Goal: Find specific page/section: Find specific page/section

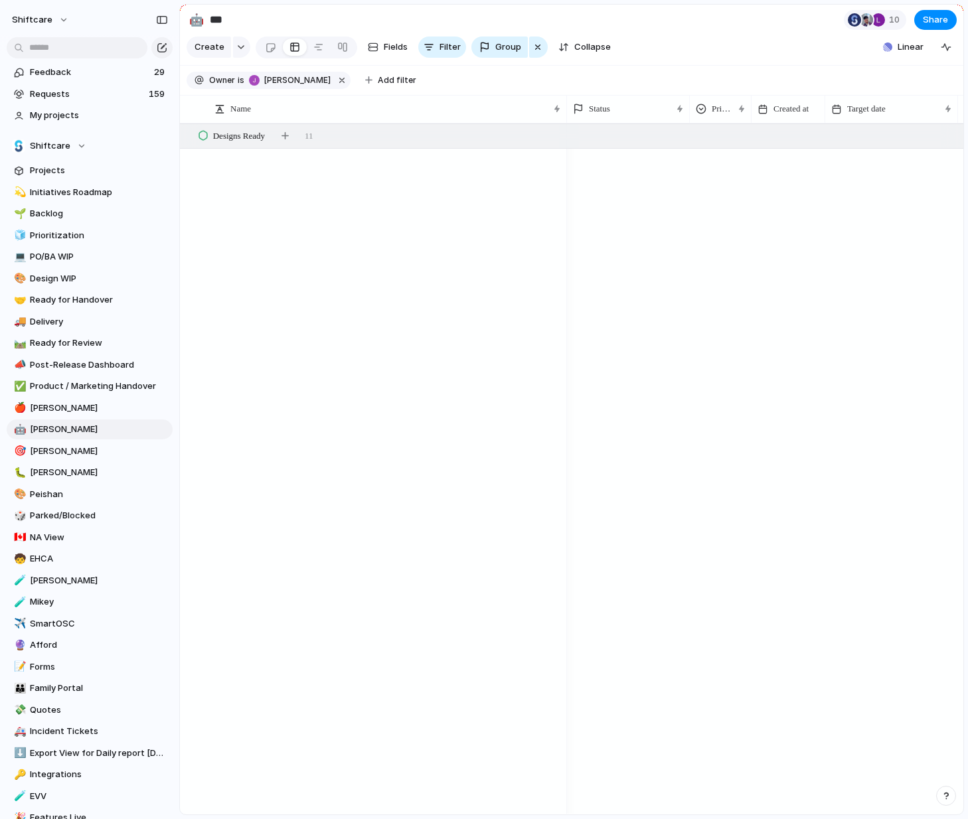
scroll to position [2418, 0]
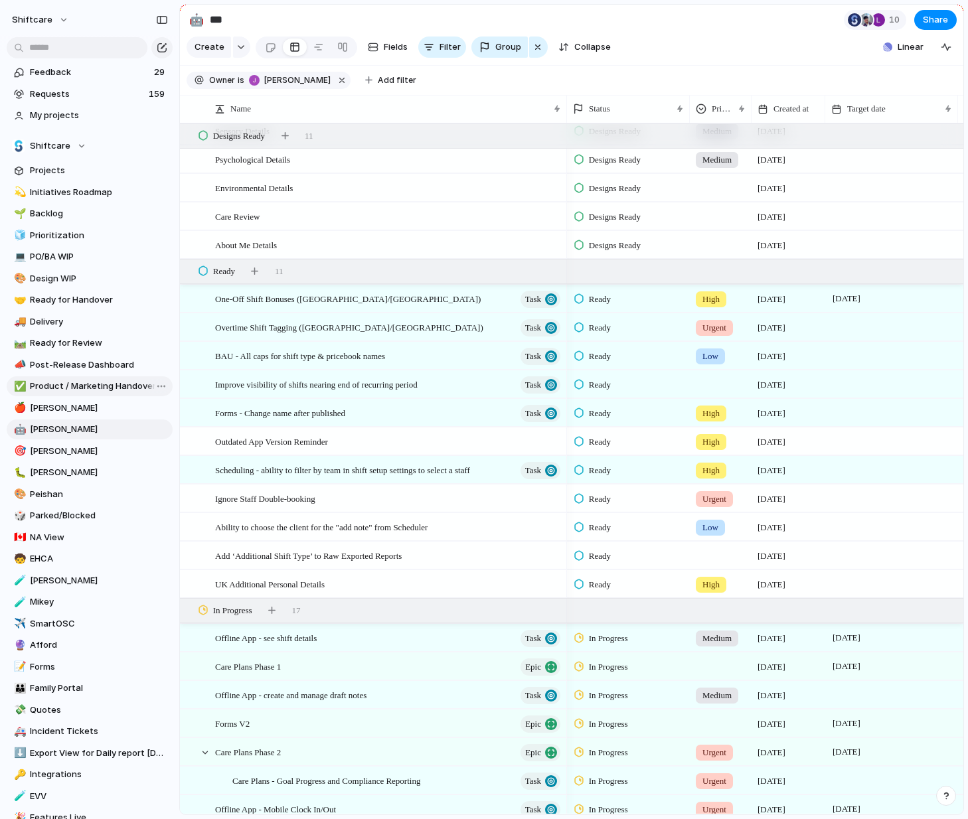
click at [88, 384] on span "Product / Marketing Handover" at bounding box center [99, 386] width 138 height 13
type input "**********"
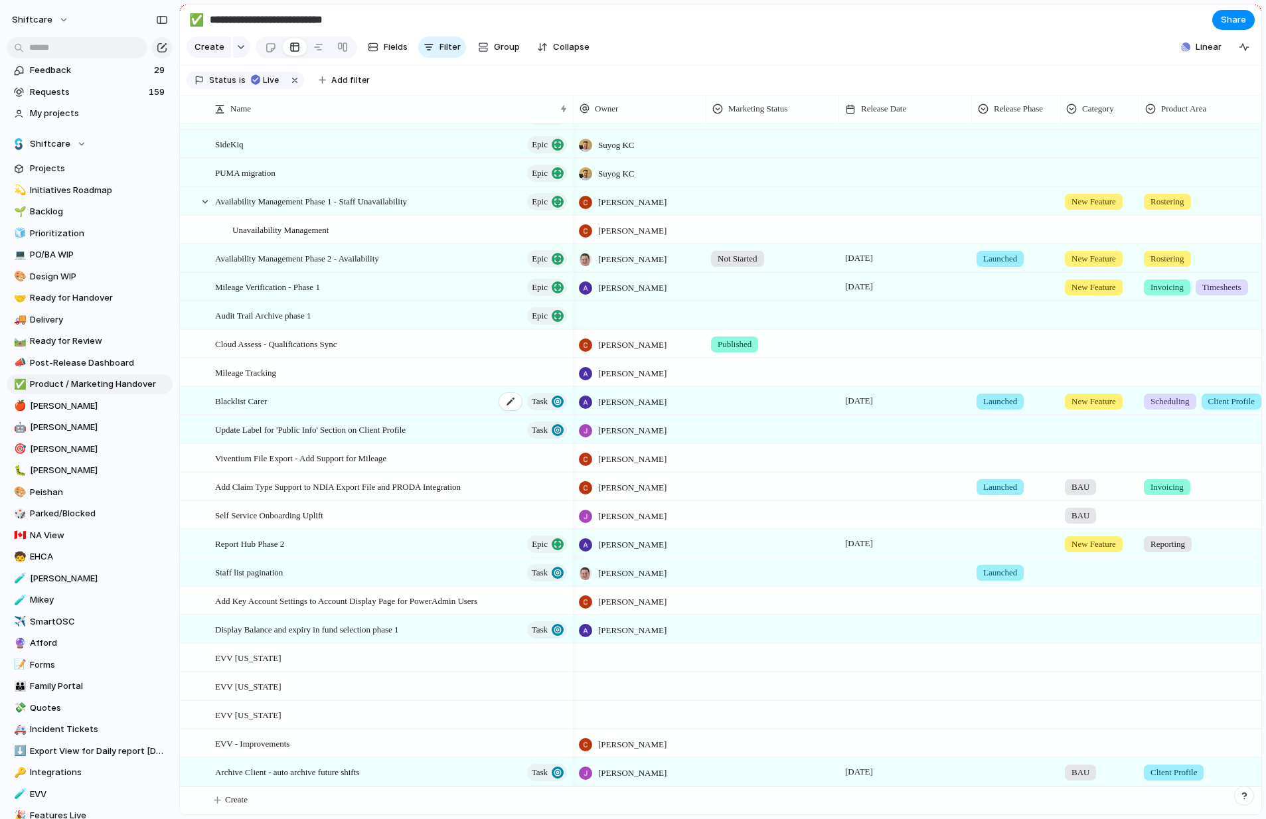
scroll to position [0, 1]
click at [381, 402] on div "Blacklist Carer Task" at bounding box center [392, 401] width 354 height 27
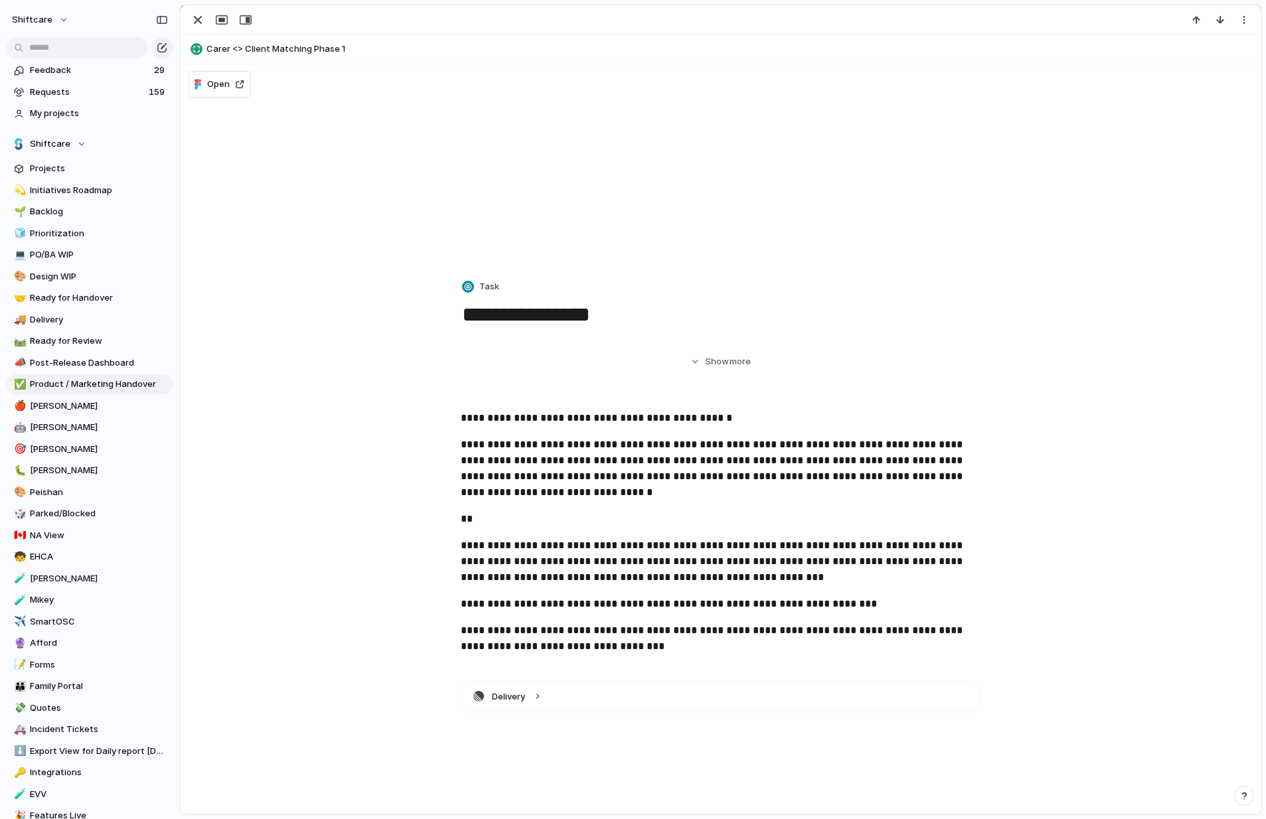
scroll to position [0, 2]
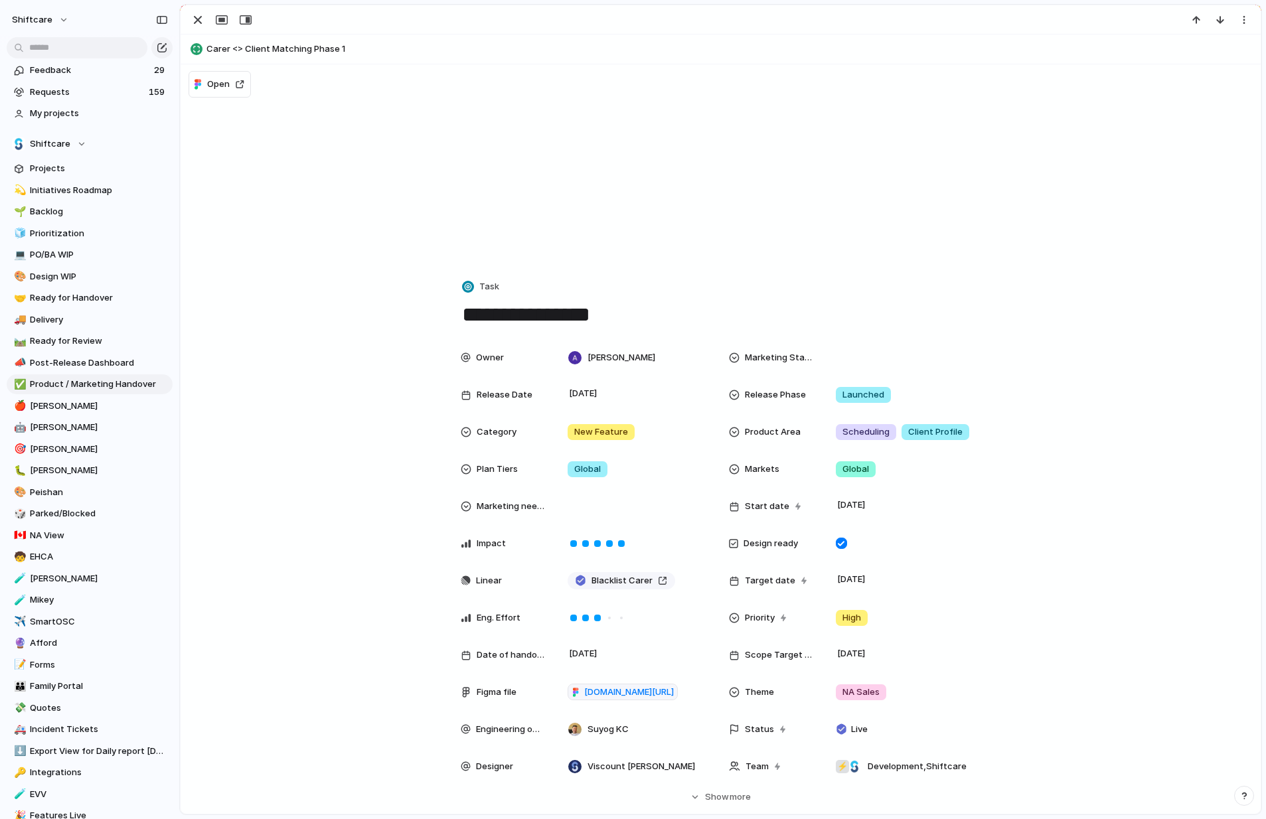
click at [198, 18] on div "button" at bounding box center [198, 20] width 16 height 16
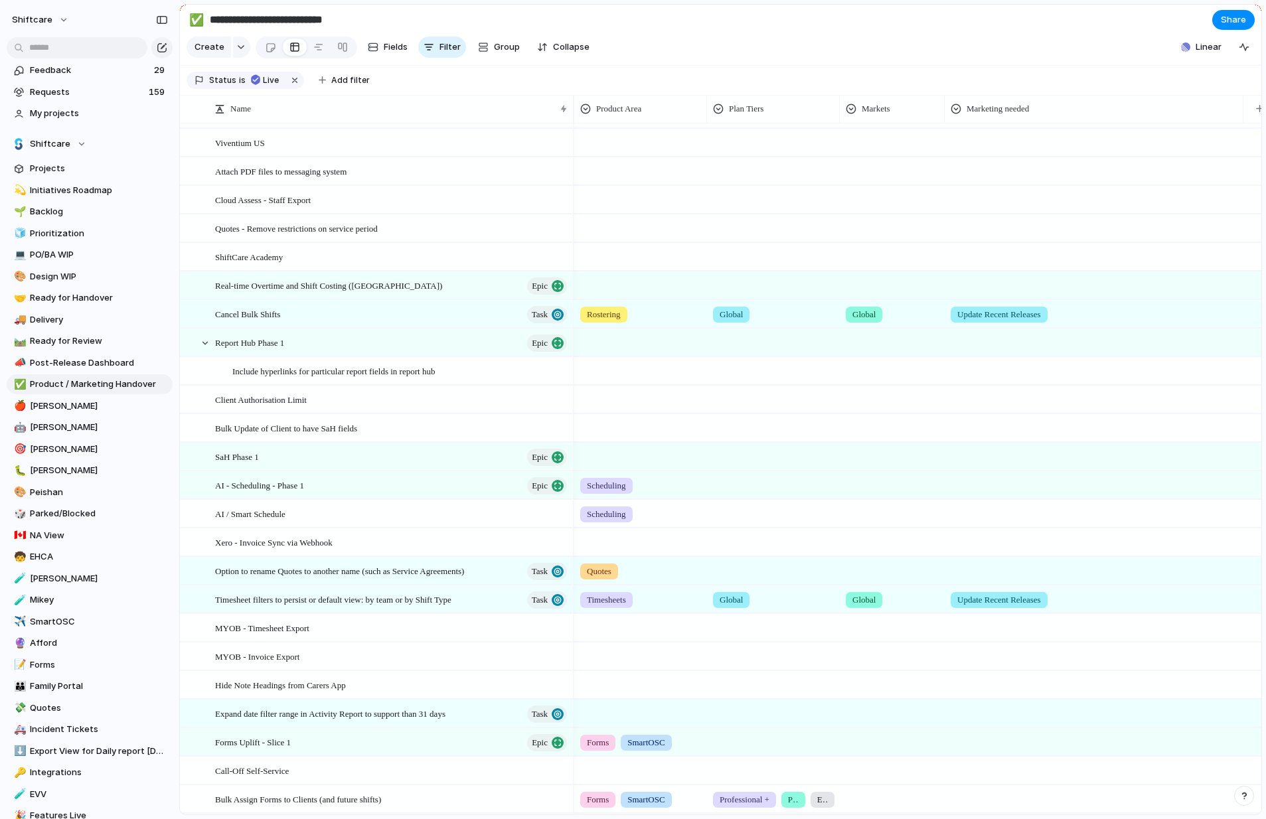
click at [967, 313] on span "Update Recent Releases" at bounding box center [999, 314] width 84 height 13
click at [967, 319] on div "Product Page Knowledge Base Video Reels Update Recent Releases Pricing Line Item" at bounding box center [633, 409] width 1266 height 819
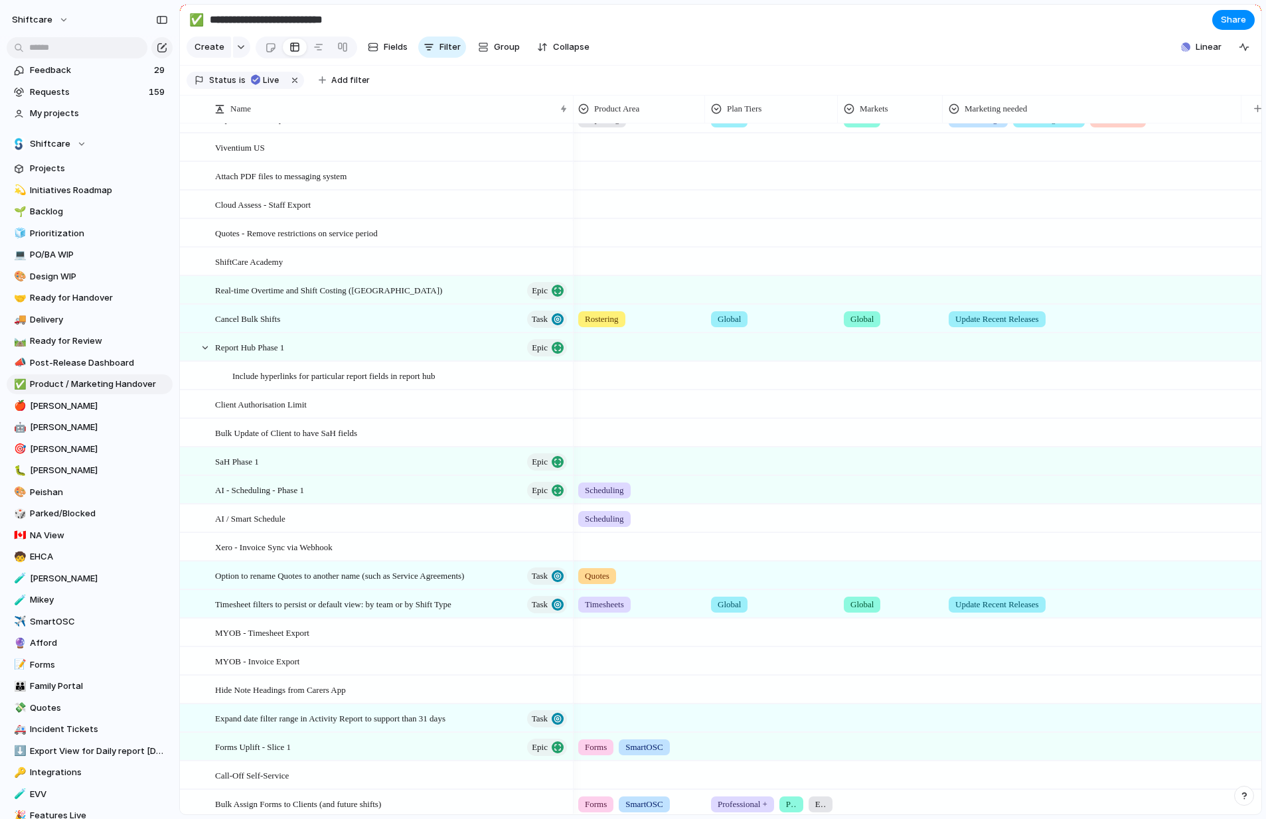
click at [958, 549] on div at bounding box center [1091, 545] width 297 height 22
click at [967, 550] on div "Product Page Knowledge Base Video Reels Update Recent Releases Pricing Line Item" at bounding box center [633, 409] width 1266 height 819
click at [967, 549] on div at bounding box center [1091, 545] width 297 height 22
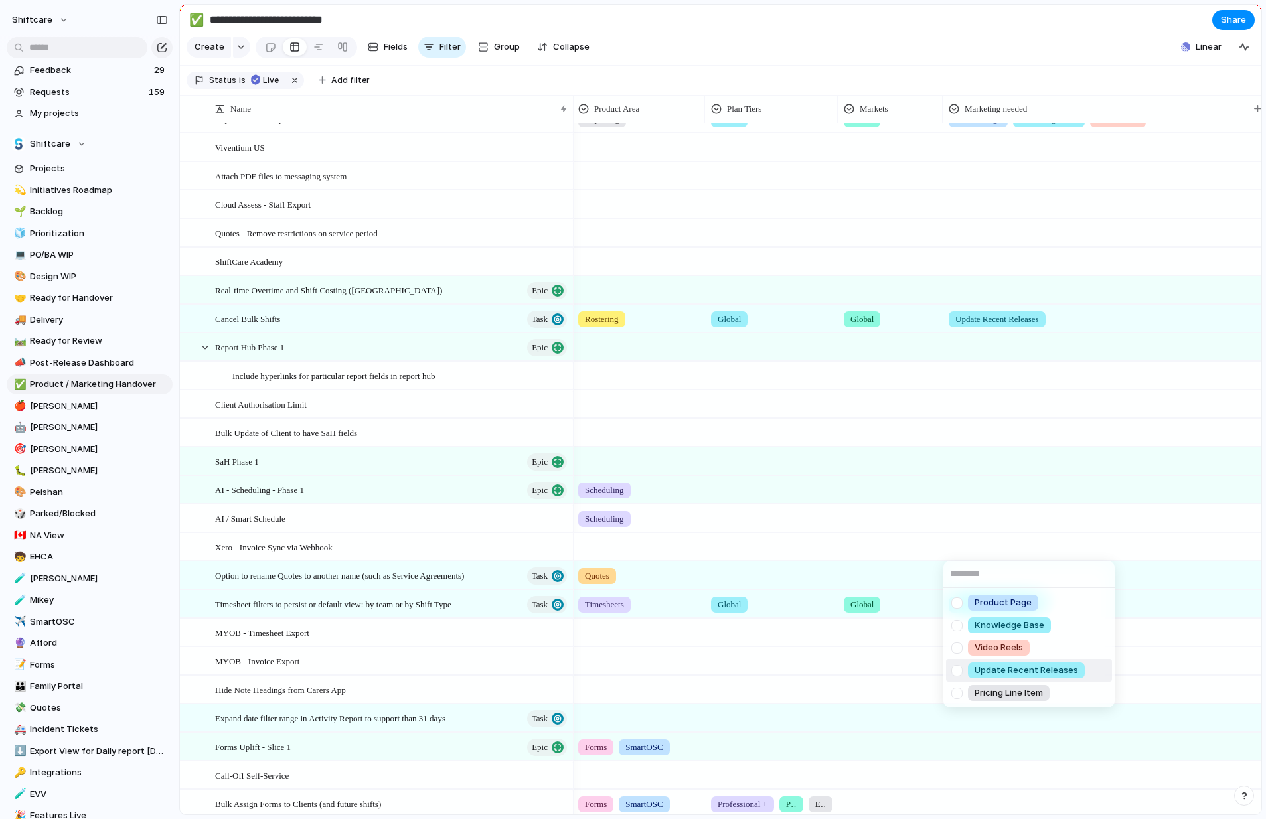
click at [962, 671] on div at bounding box center [956, 670] width 23 height 23
click at [915, 541] on div "Product Page Knowledge Base Video Reels Update Recent Releases Pricing Line Item" at bounding box center [633, 409] width 1266 height 819
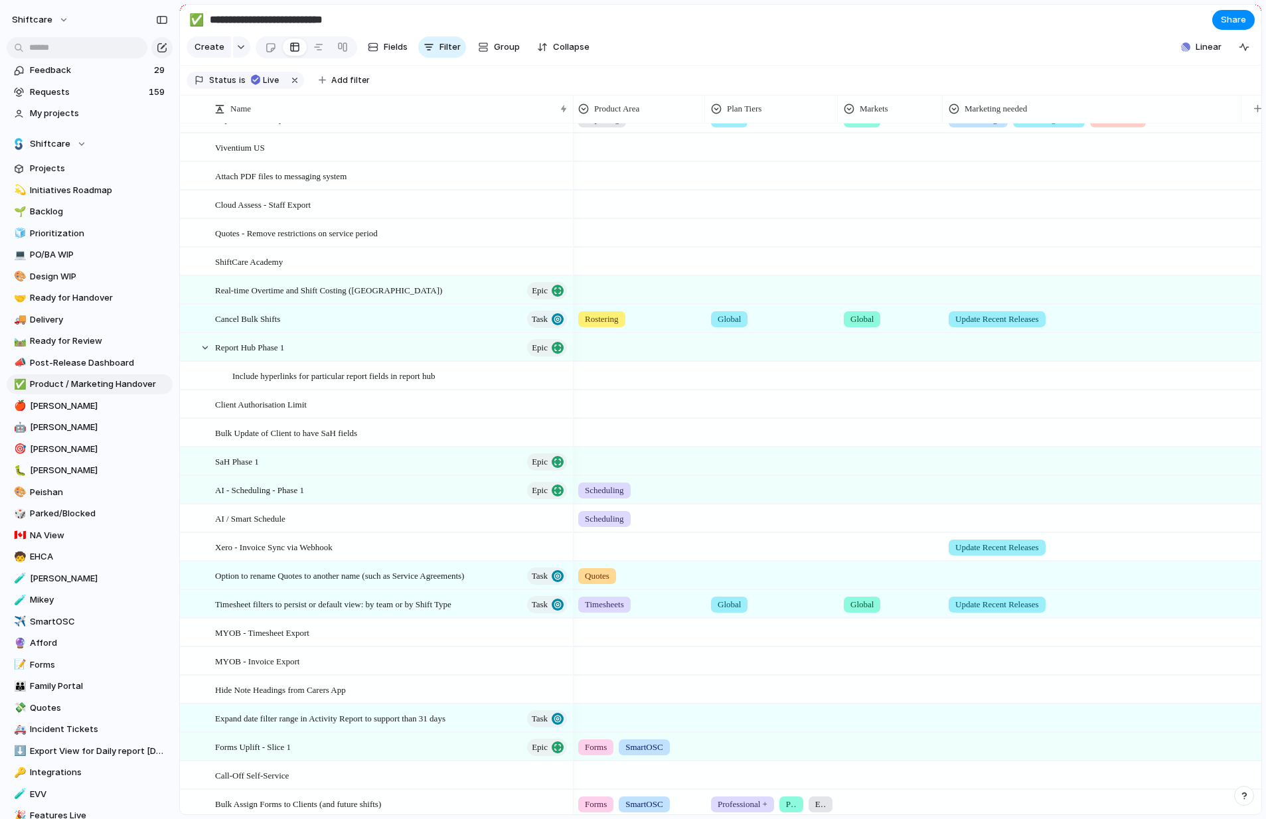
click at [887, 550] on div at bounding box center [890, 545] width 104 height 22
click at [852, 627] on div at bounding box center [851, 625] width 23 height 23
click at [812, 528] on div "Global AU [GEOGRAPHIC_DATA] [GEOGRAPHIC_DATA] [GEOGRAPHIC_DATA] Add-on" at bounding box center [633, 409] width 1266 height 819
click at [725, 551] on div at bounding box center [770, 545] width 131 height 22
click at [747, 548] on div "Global Professional + Premium + Enterprise Only Add On" at bounding box center [633, 409] width 1266 height 819
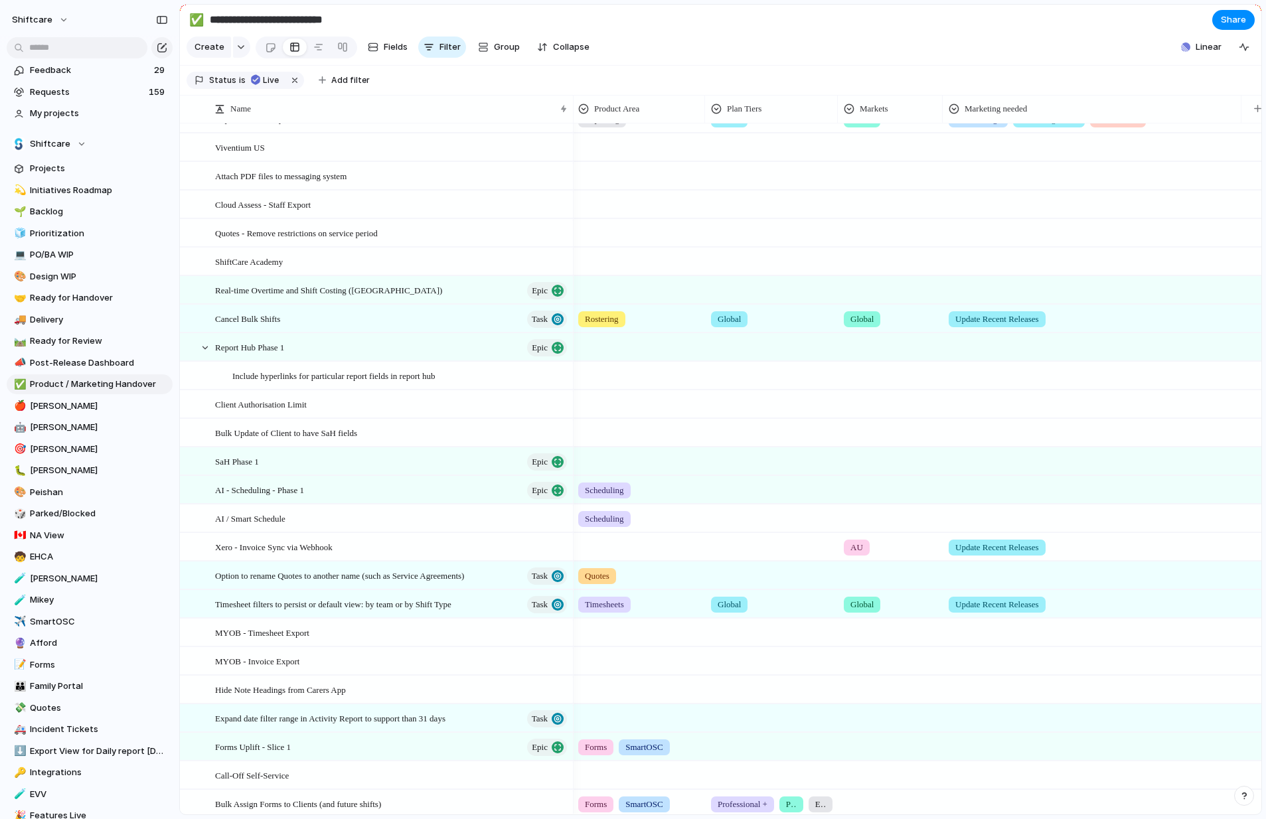
click at [735, 542] on div at bounding box center [770, 545] width 131 height 22
click at [718, 603] on div at bounding box center [718, 602] width 23 height 23
click at [967, 690] on div "Global Professional + Premium + Enterprise Only Add On" at bounding box center [633, 409] width 1266 height 819
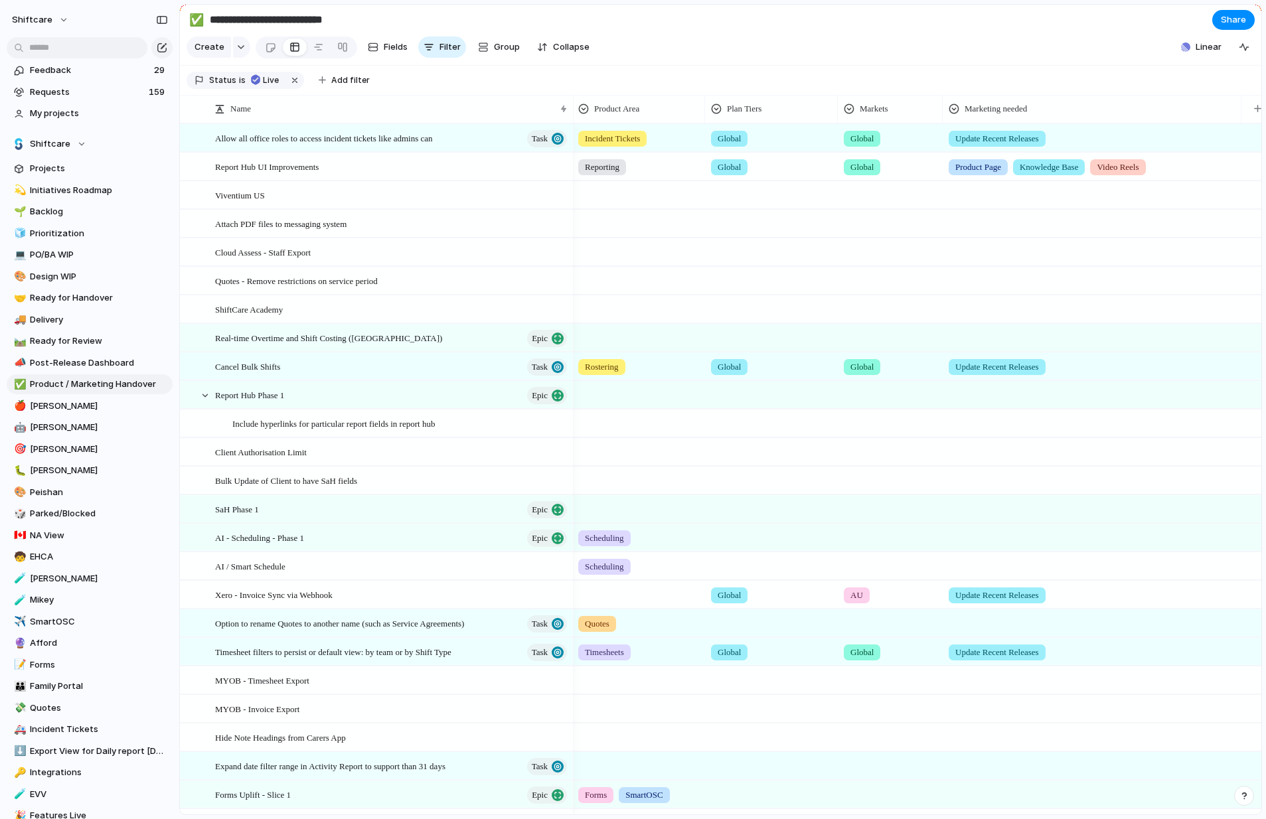
scroll to position [0, 566]
click at [448, 48] on button "Filter" at bounding box center [442, 47] width 48 height 21
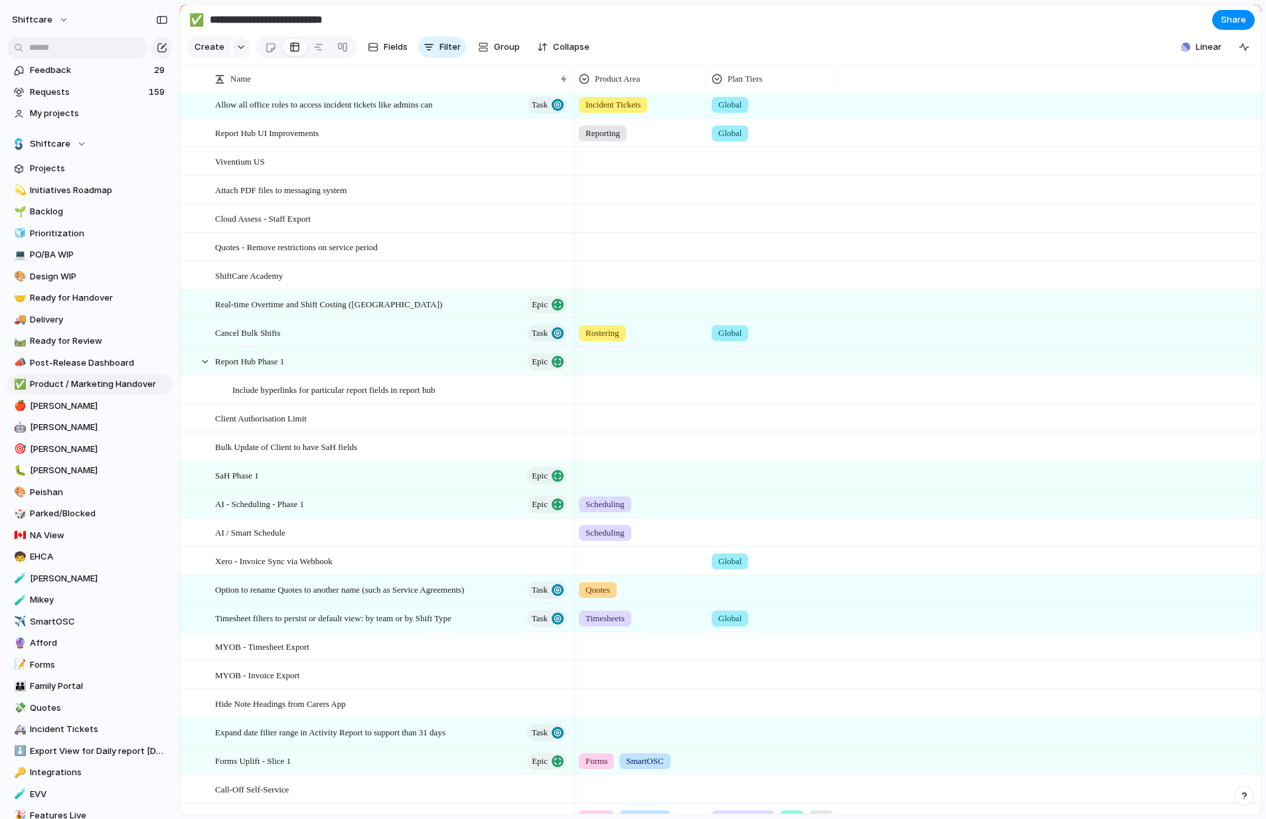
scroll to position [0, 0]
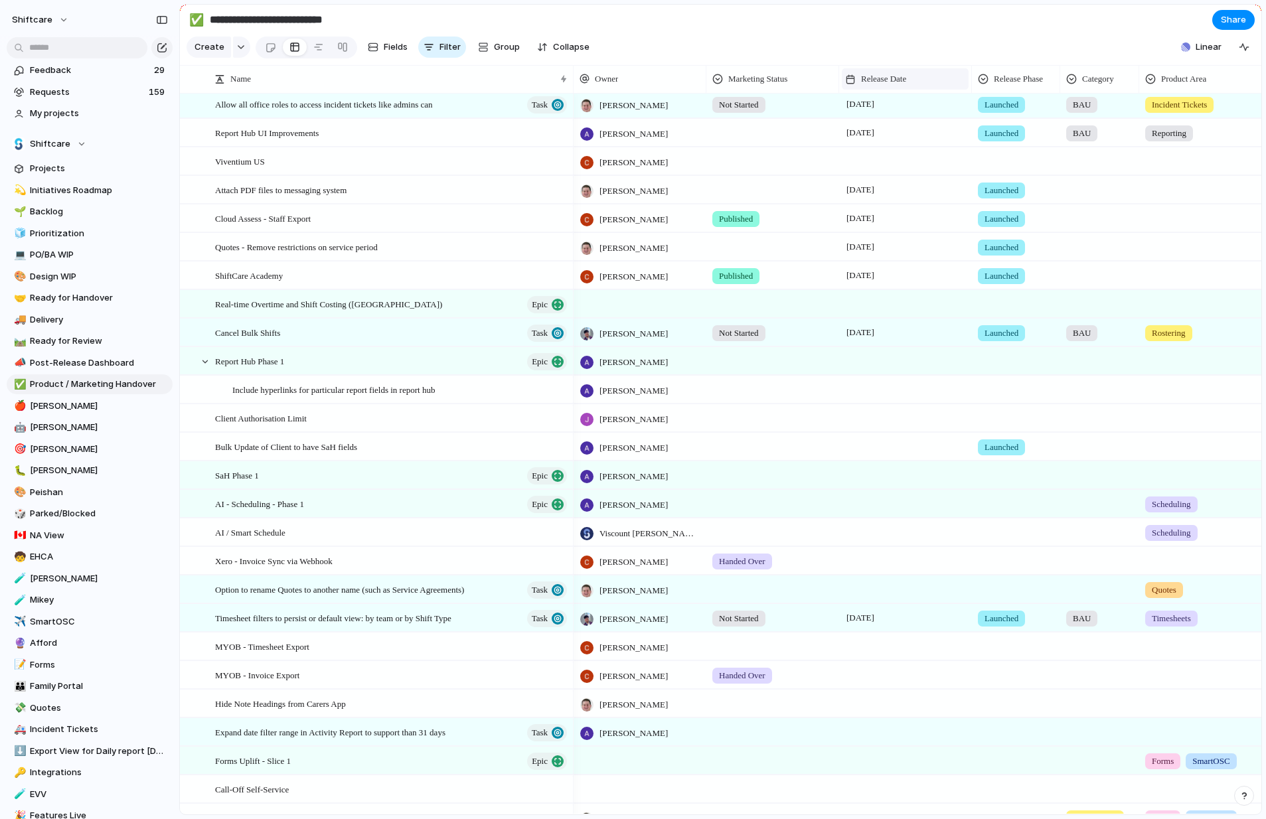
click at [889, 80] on span "Release Date" at bounding box center [883, 78] width 45 height 13
click at [891, 156] on span "Sort ascending" at bounding box center [899, 150] width 64 height 13
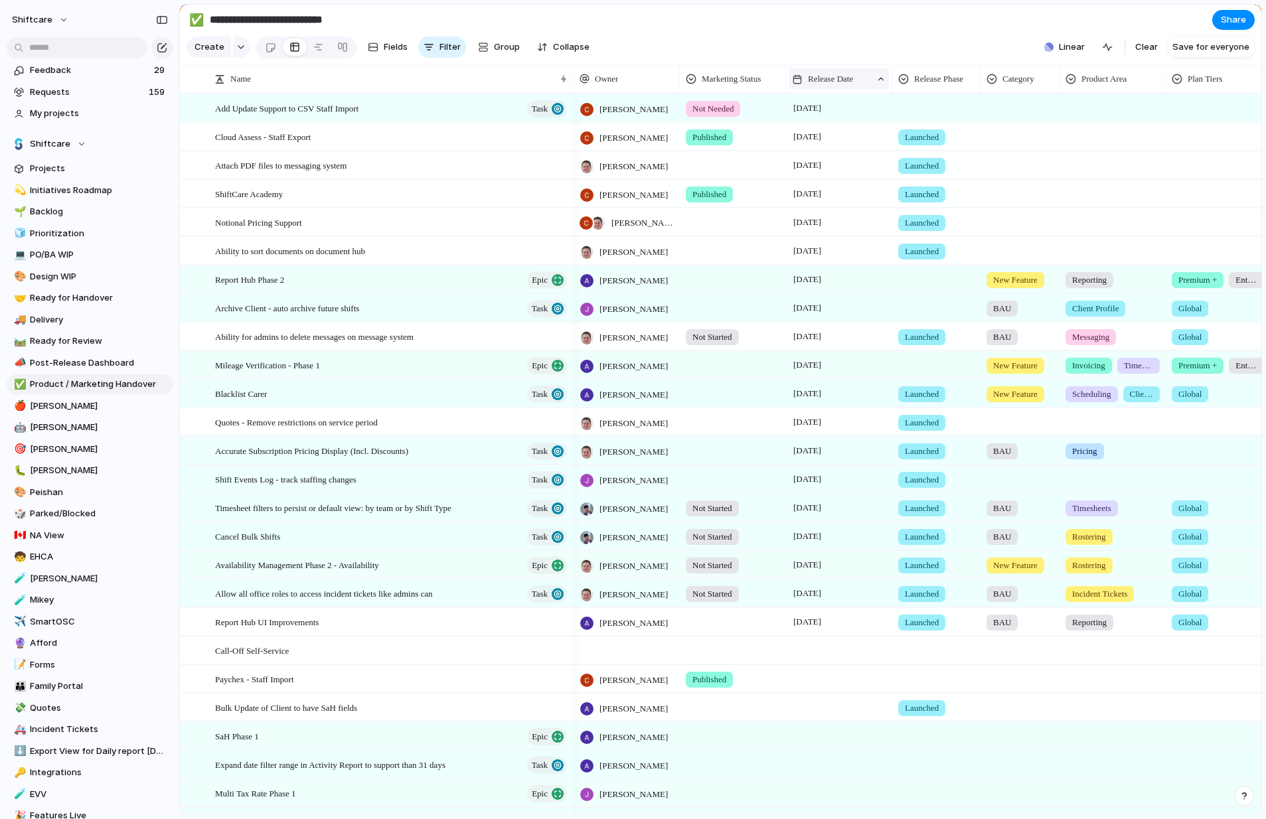
click at [853, 80] on span "Release Date" at bounding box center [830, 78] width 45 height 13
click at [859, 173] on span "Sort descending" at bounding box center [849, 173] width 70 height 13
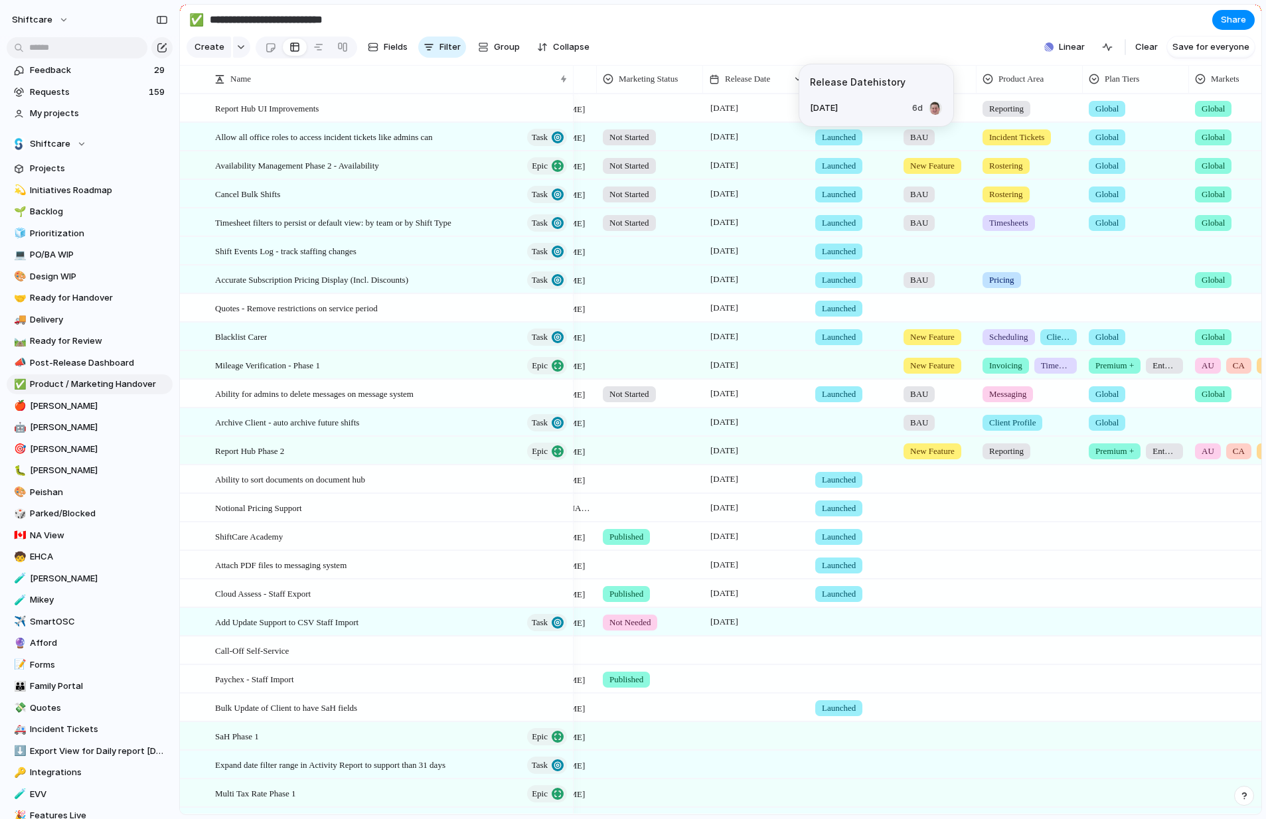
scroll to position [0, 132]
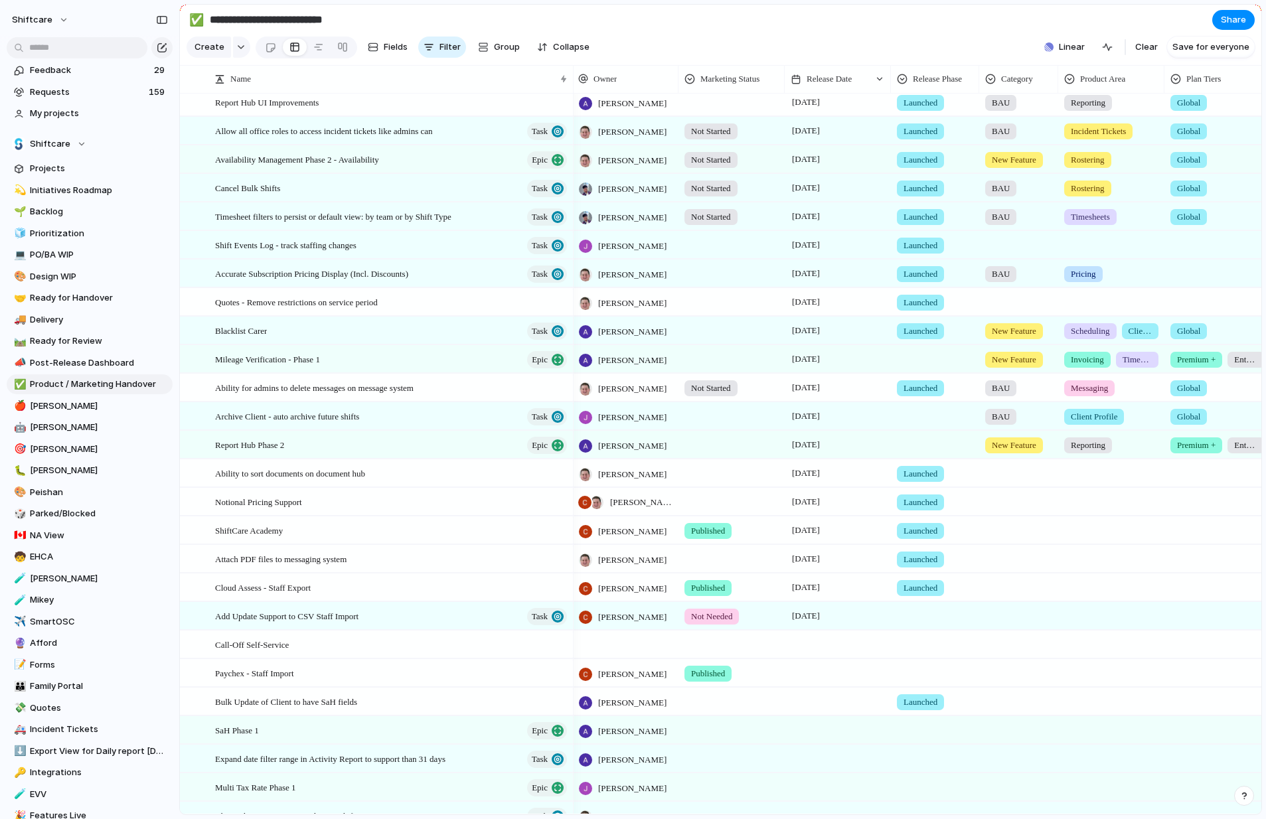
click at [749, 104] on div at bounding box center [731, 100] width 105 height 22
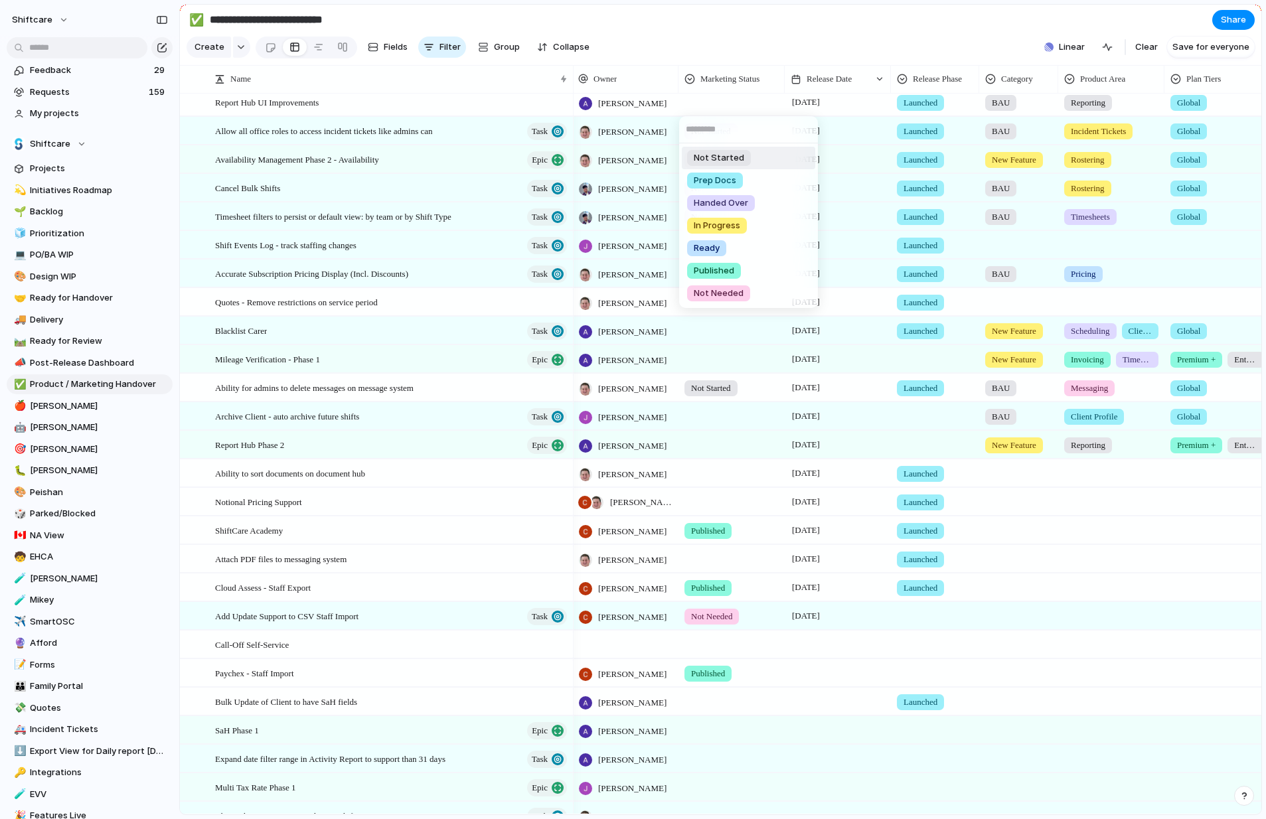
click at [731, 104] on div "Not Started Prep Docs Handed Over In Progress Ready Published Not Needed" at bounding box center [633, 409] width 1266 height 819
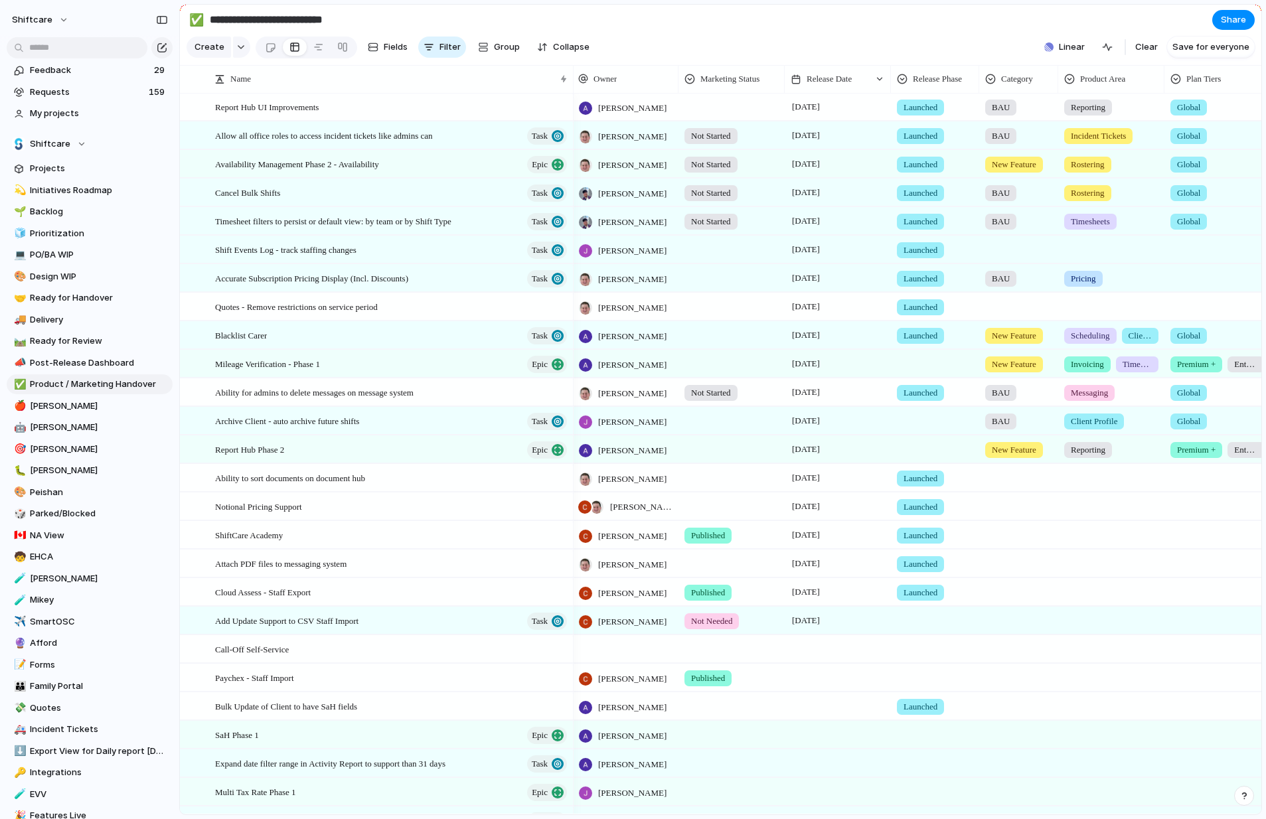
click at [731, 104] on div at bounding box center [731, 105] width 105 height 22
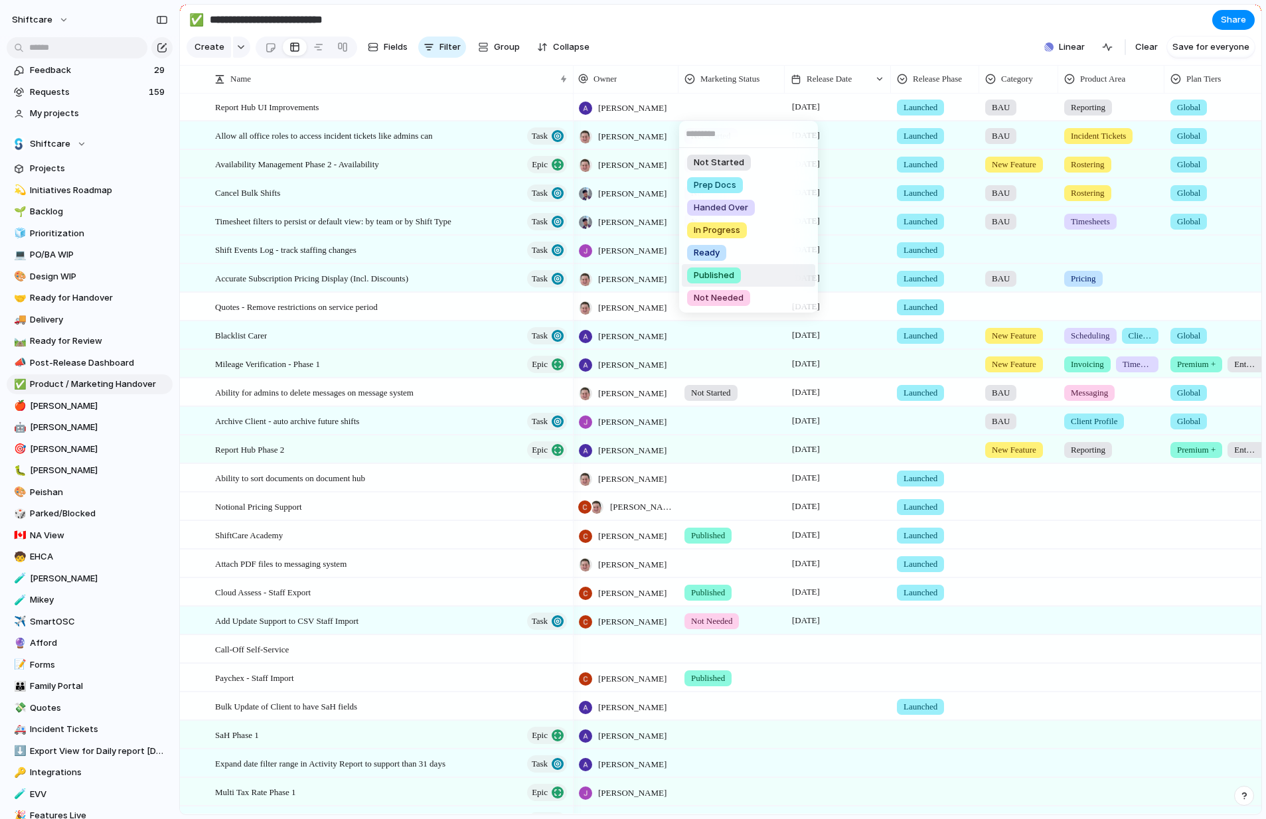
click at [733, 277] on span "Published" at bounding box center [714, 275] width 40 height 13
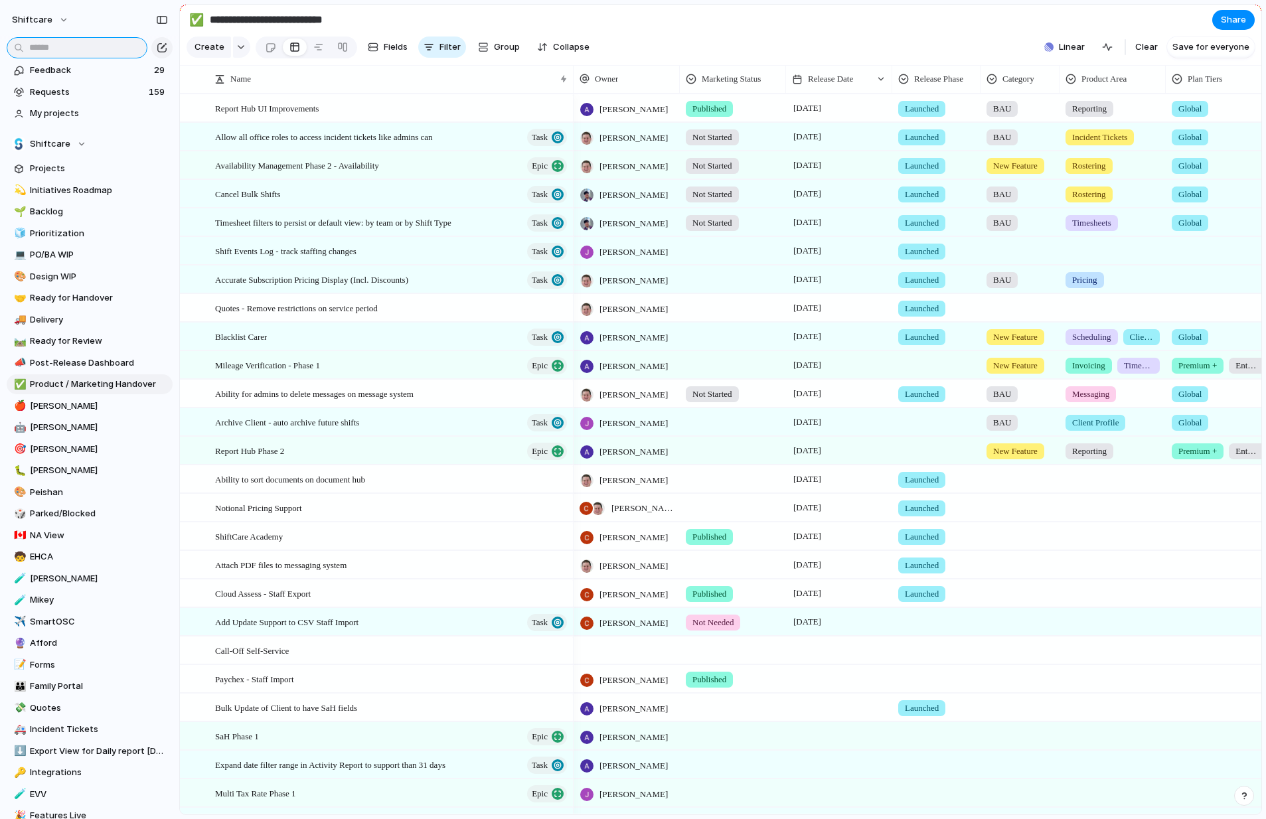
click at [67, 45] on input "text" at bounding box center [77, 47] width 141 height 21
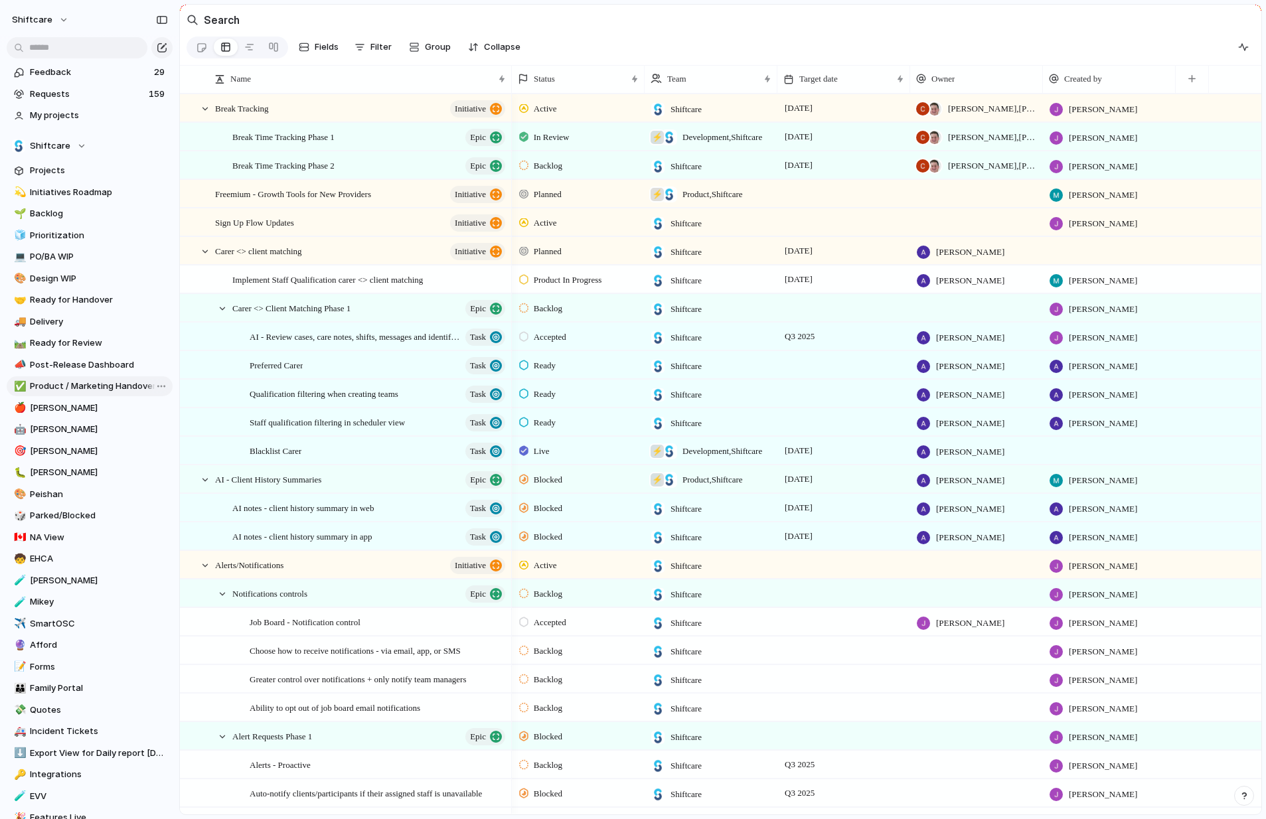
click at [80, 380] on span "Product / Marketing Handover" at bounding box center [99, 386] width 138 height 13
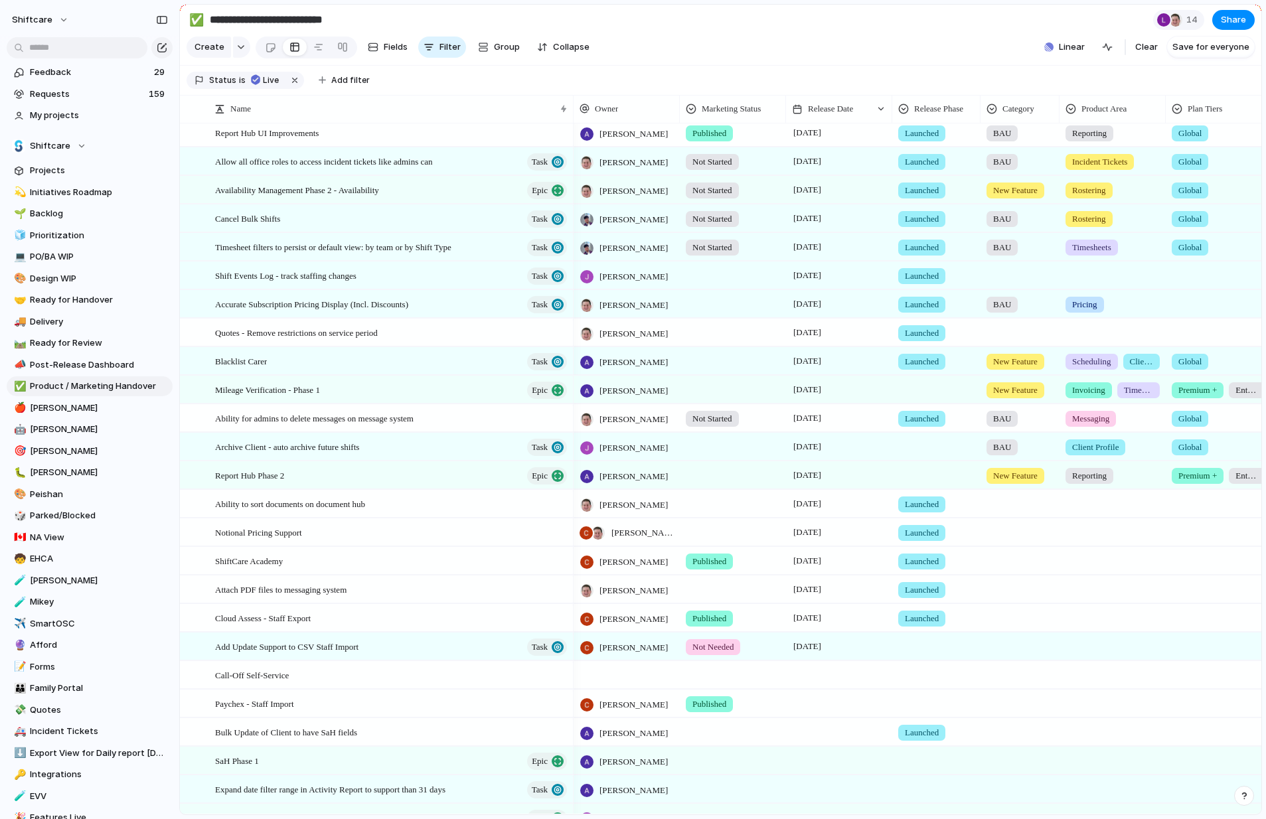
click at [720, 390] on div at bounding box center [732, 387] width 105 height 22
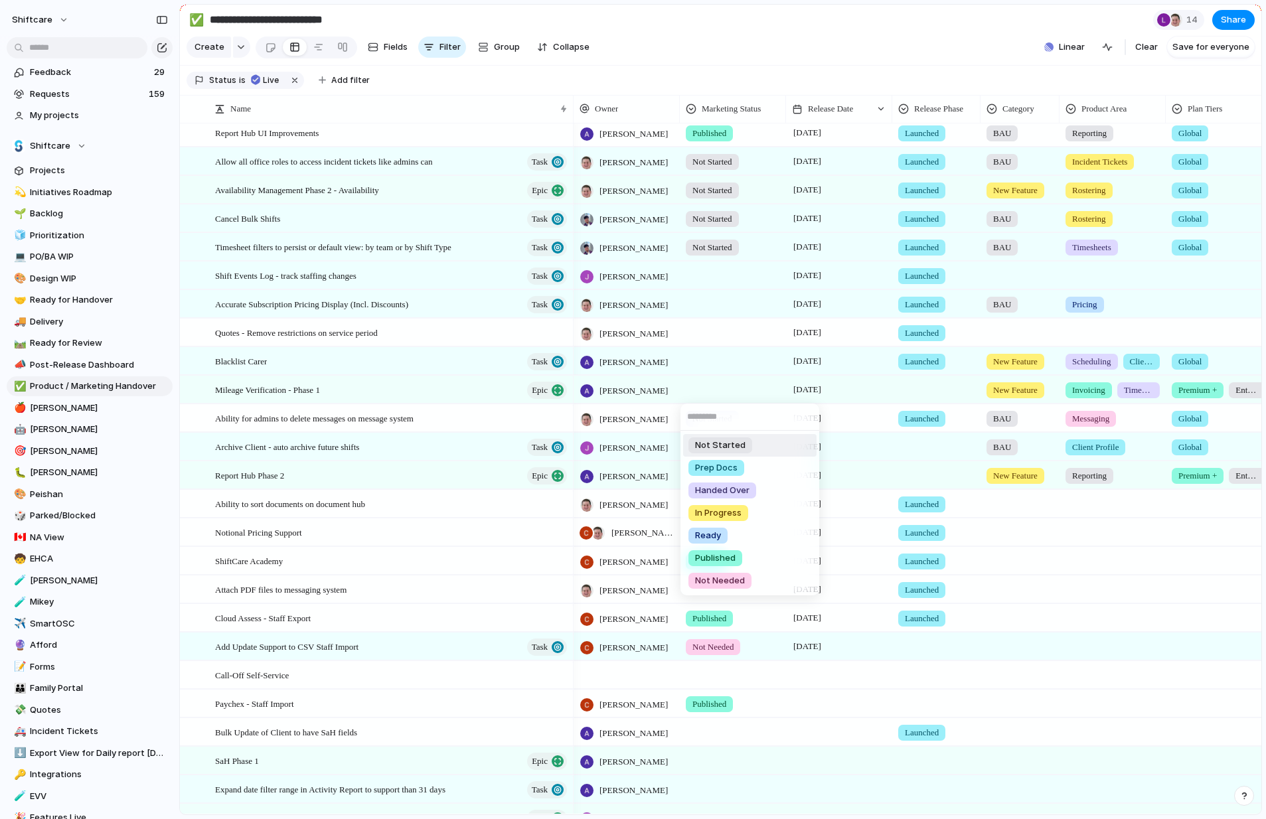
click at [932, 389] on div "Not Started Prep Docs Handed Over In Progress Ready Published Not Needed" at bounding box center [633, 409] width 1266 height 819
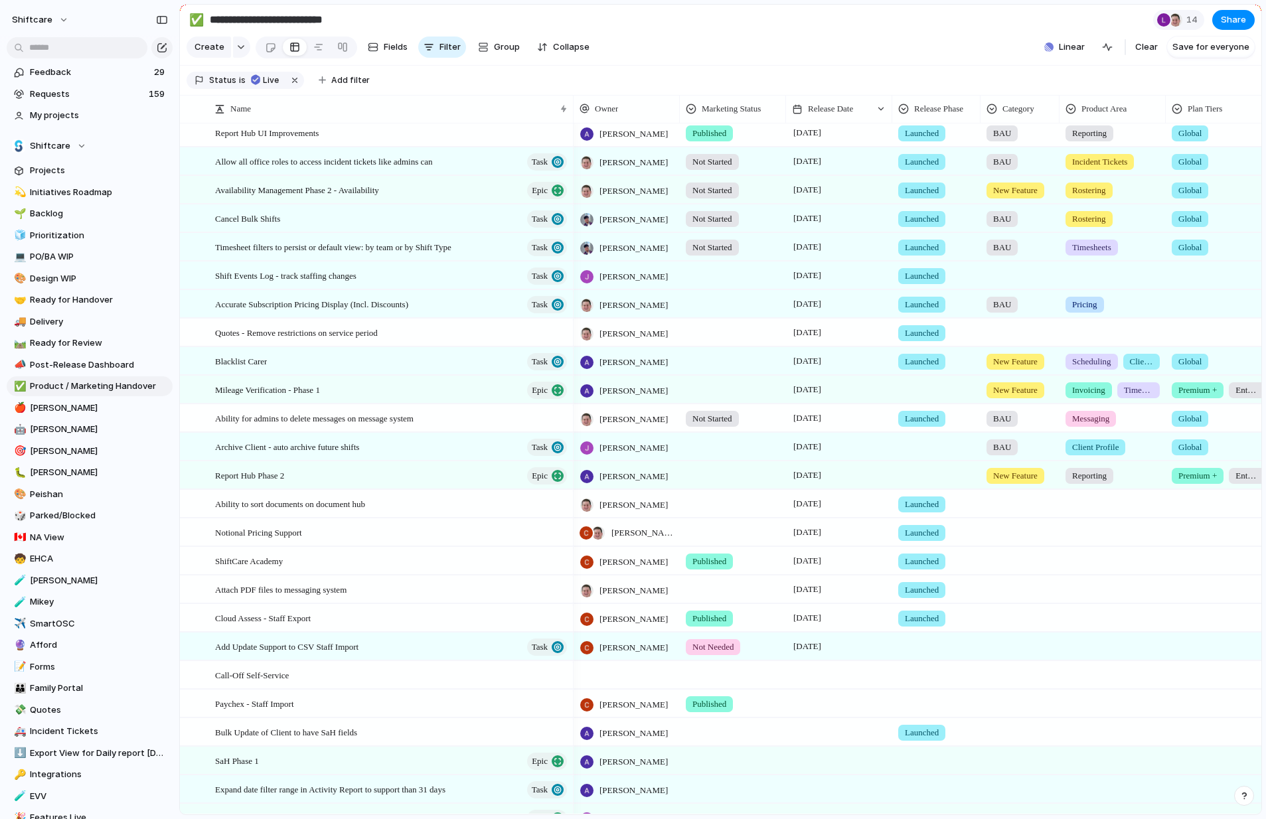
click at [934, 388] on div at bounding box center [936, 387] width 87 height 22
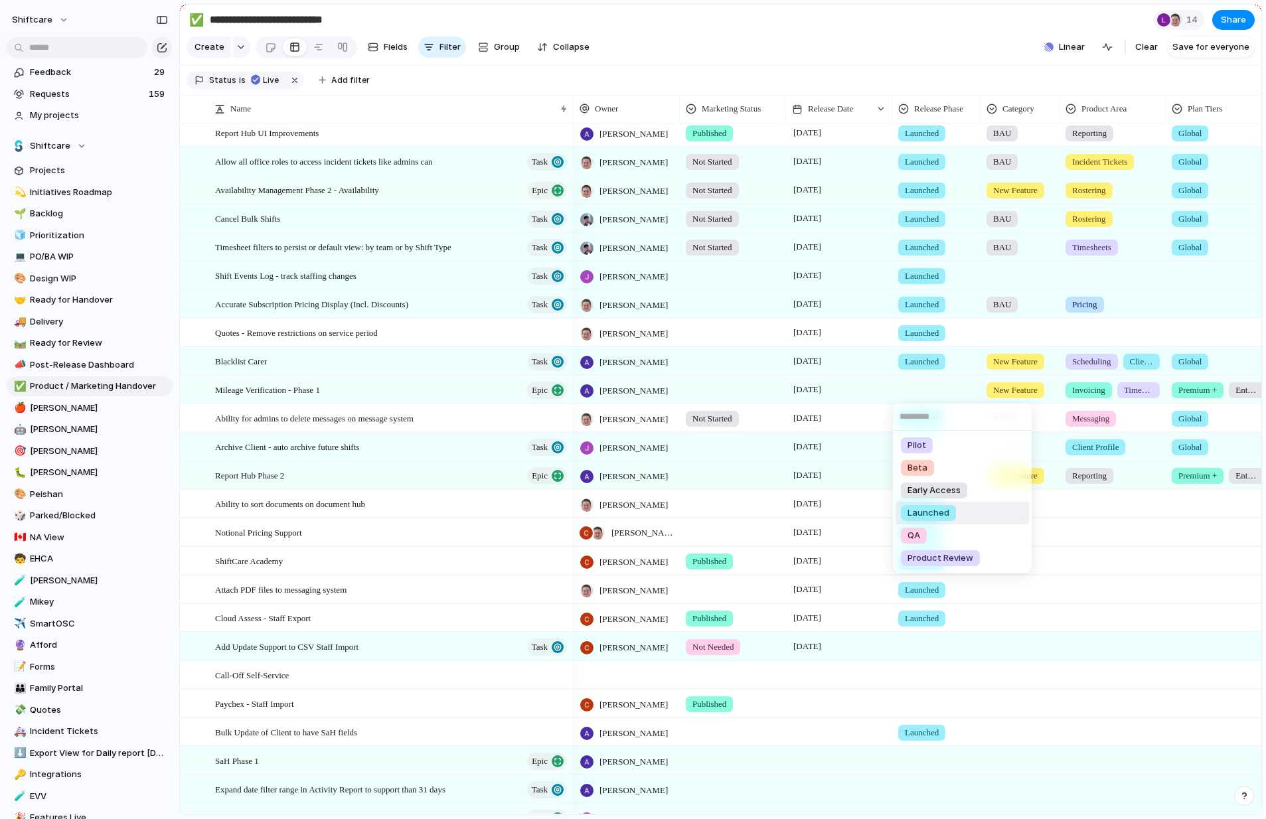
click at [949, 515] on span "Launched" at bounding box center [928, 512] width 42 height 13
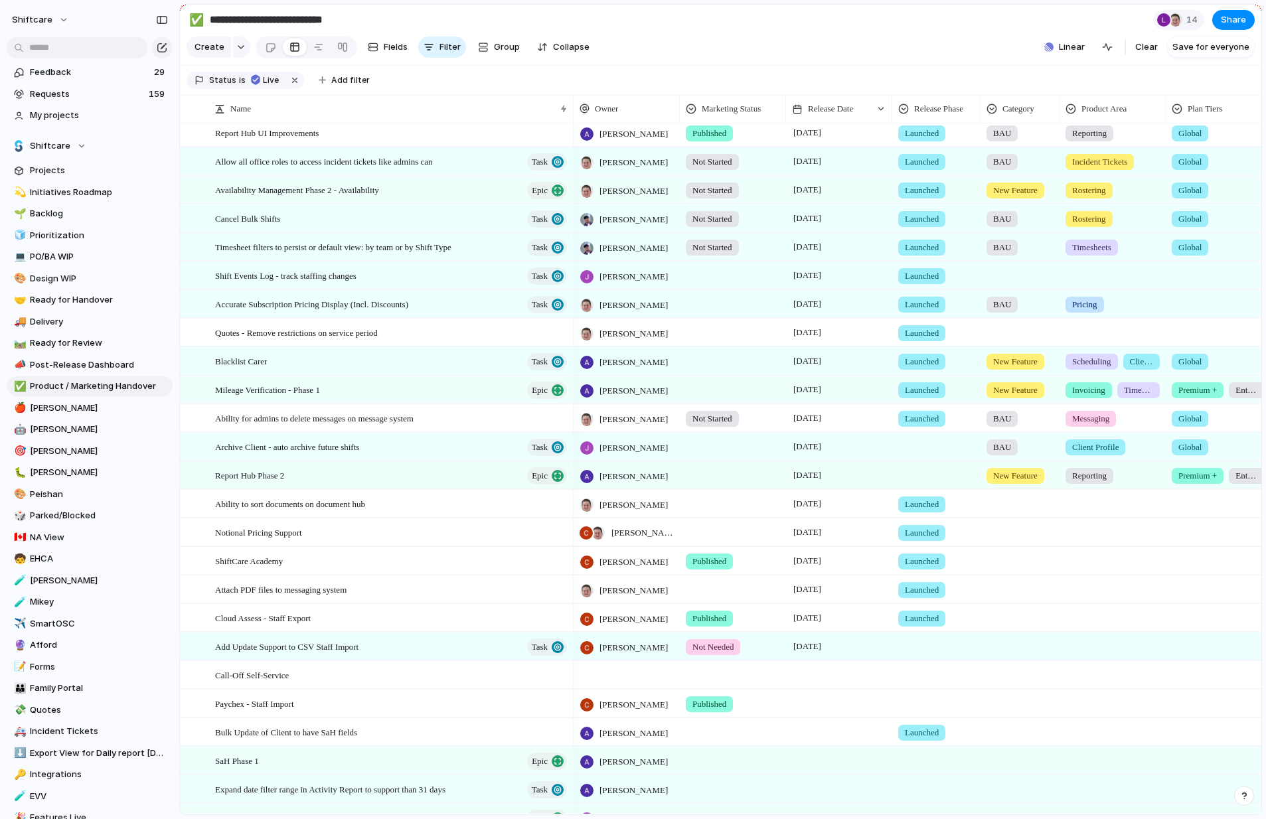
click at [733, 386] on div at bounding box center [732, 387] width 105 height 22
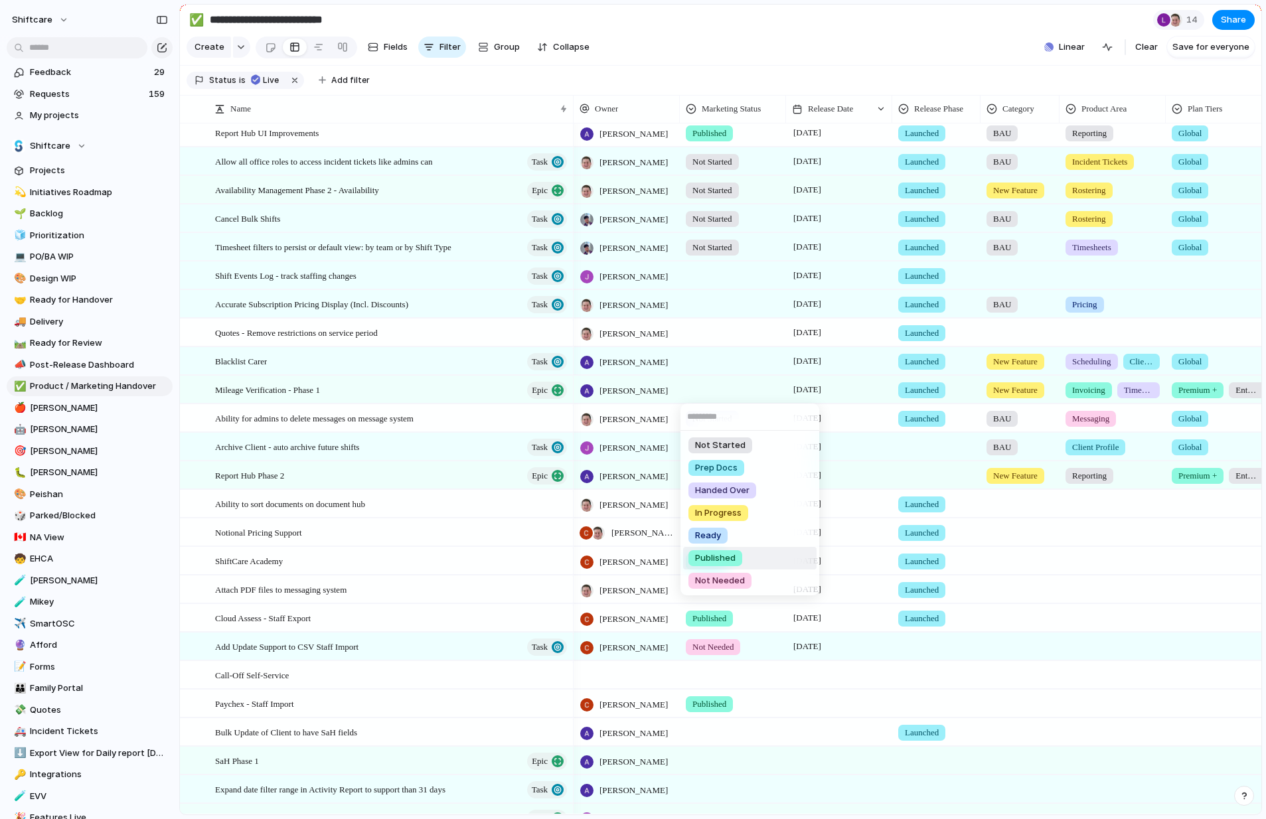
click at [725, 559] on span "Published" at bounding box center [715, 558] width 40 height 13
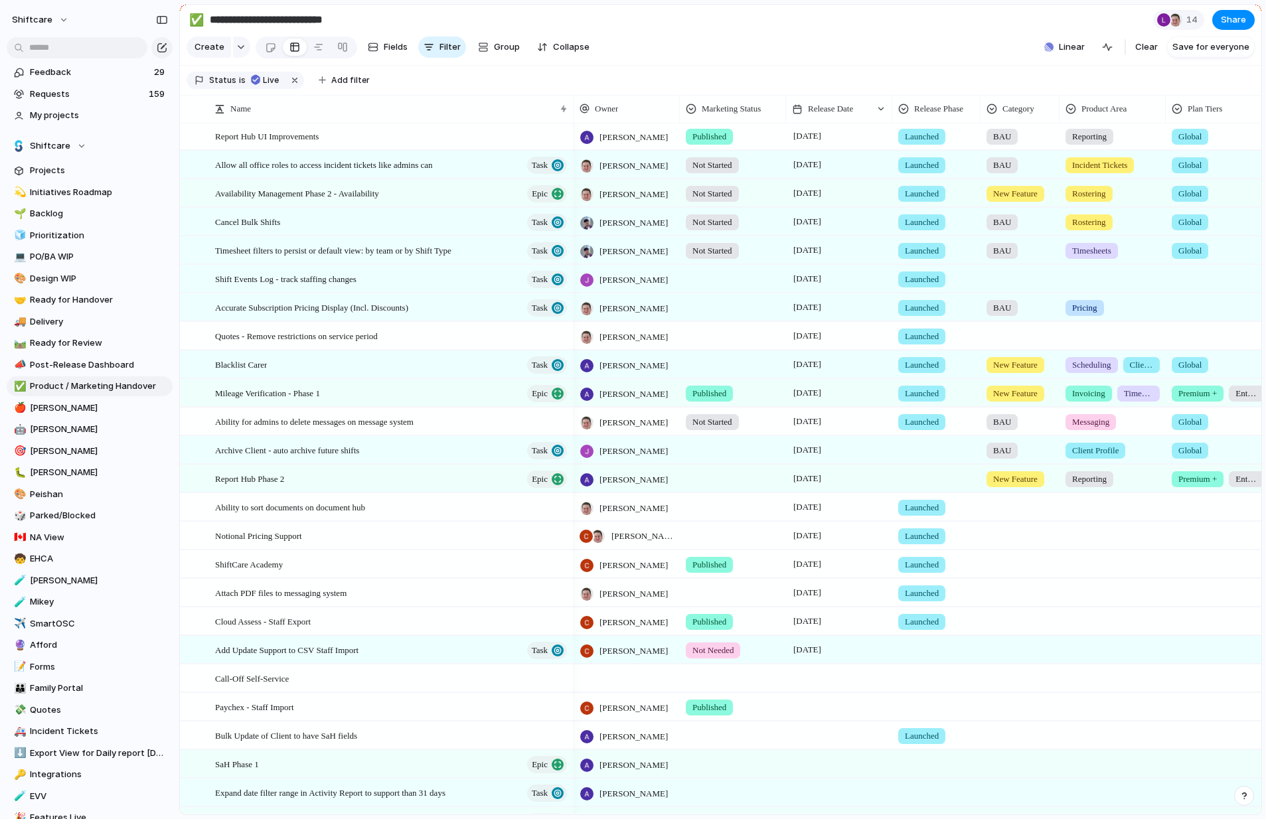
click at [741, 481] on div at bounding box center [732, 476] width 105 height 22
click at [719, 644] on span "Published" at bounding box center [715, 646] width 40 height 13
click at [713, 453] on div at bounding box center [732, 448] width 105 height 22
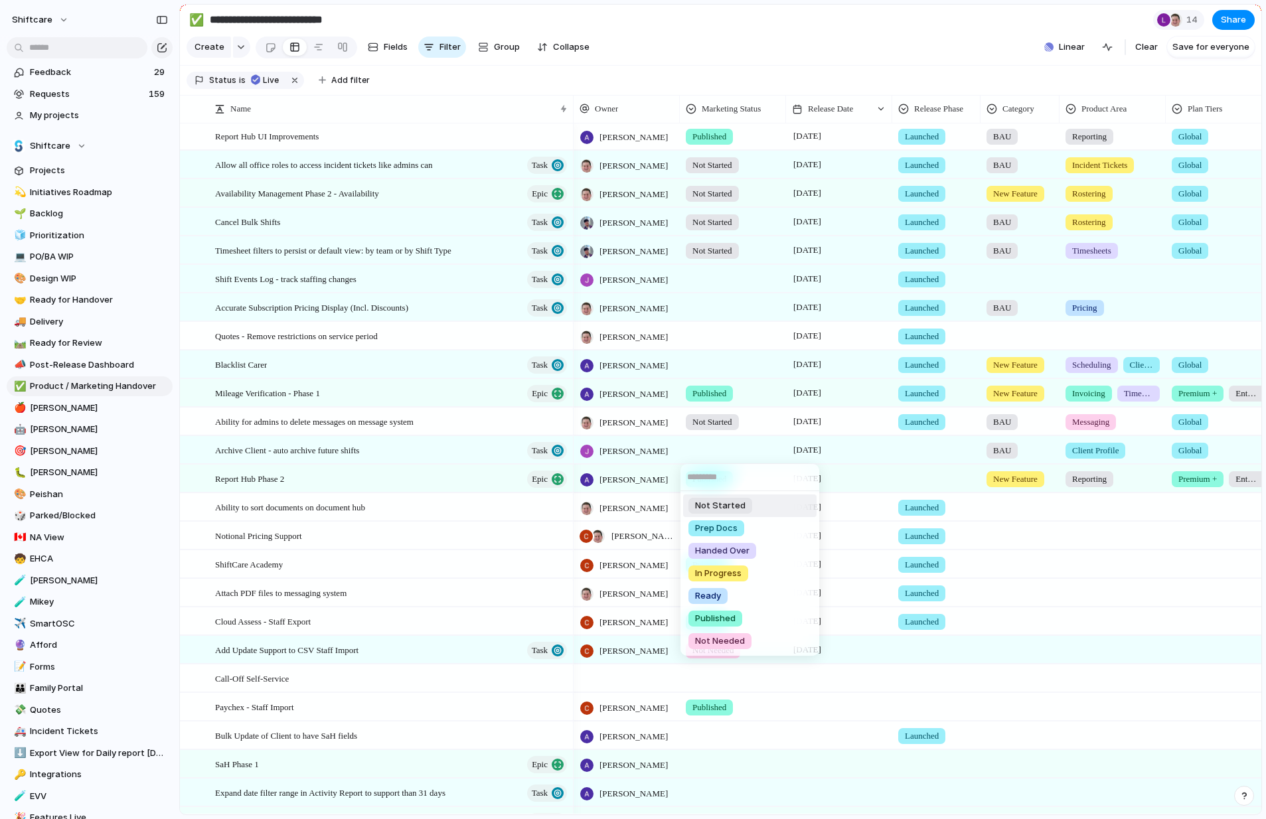
click at [731, 506] on span "Not Started" at bounding box center [720, 505] width 50 height 13
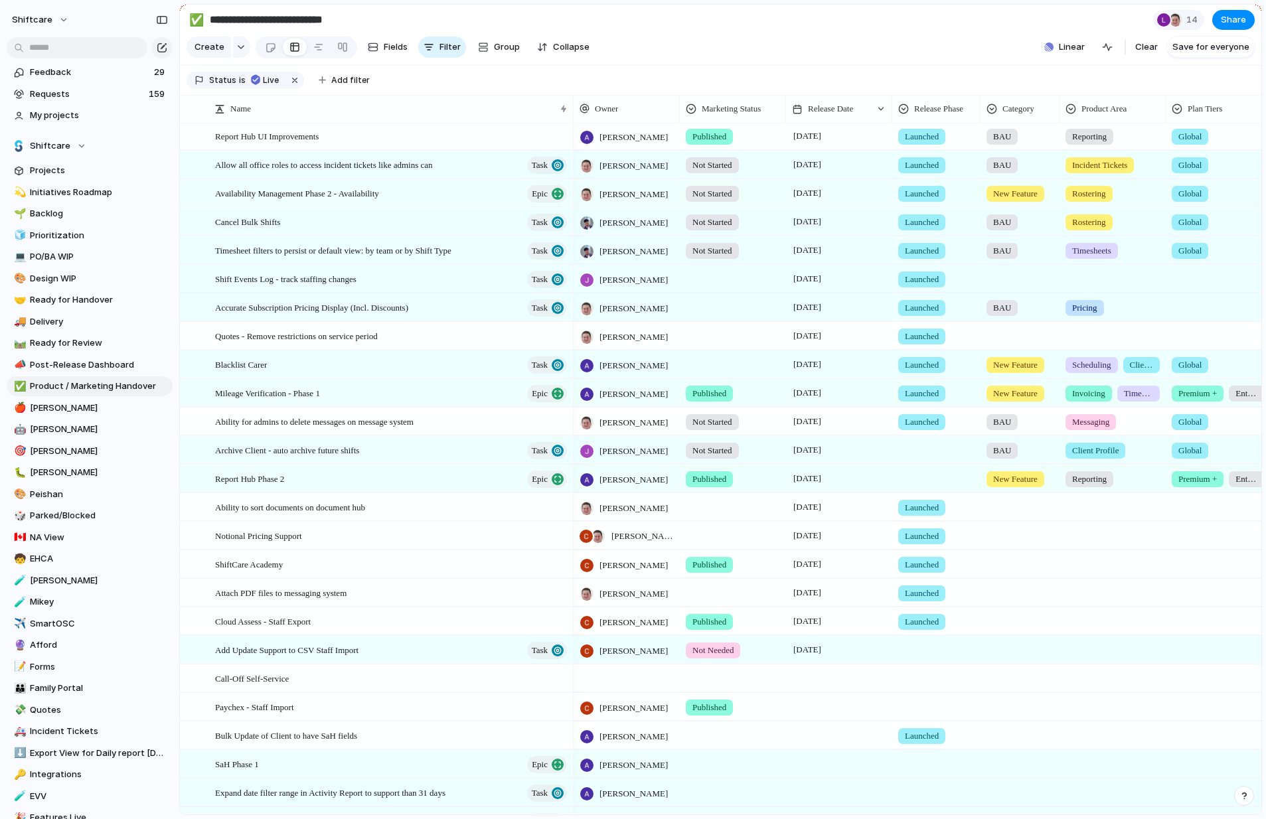
click at [709, 279] on div at bounding box center [732, 276] width 105 height 22
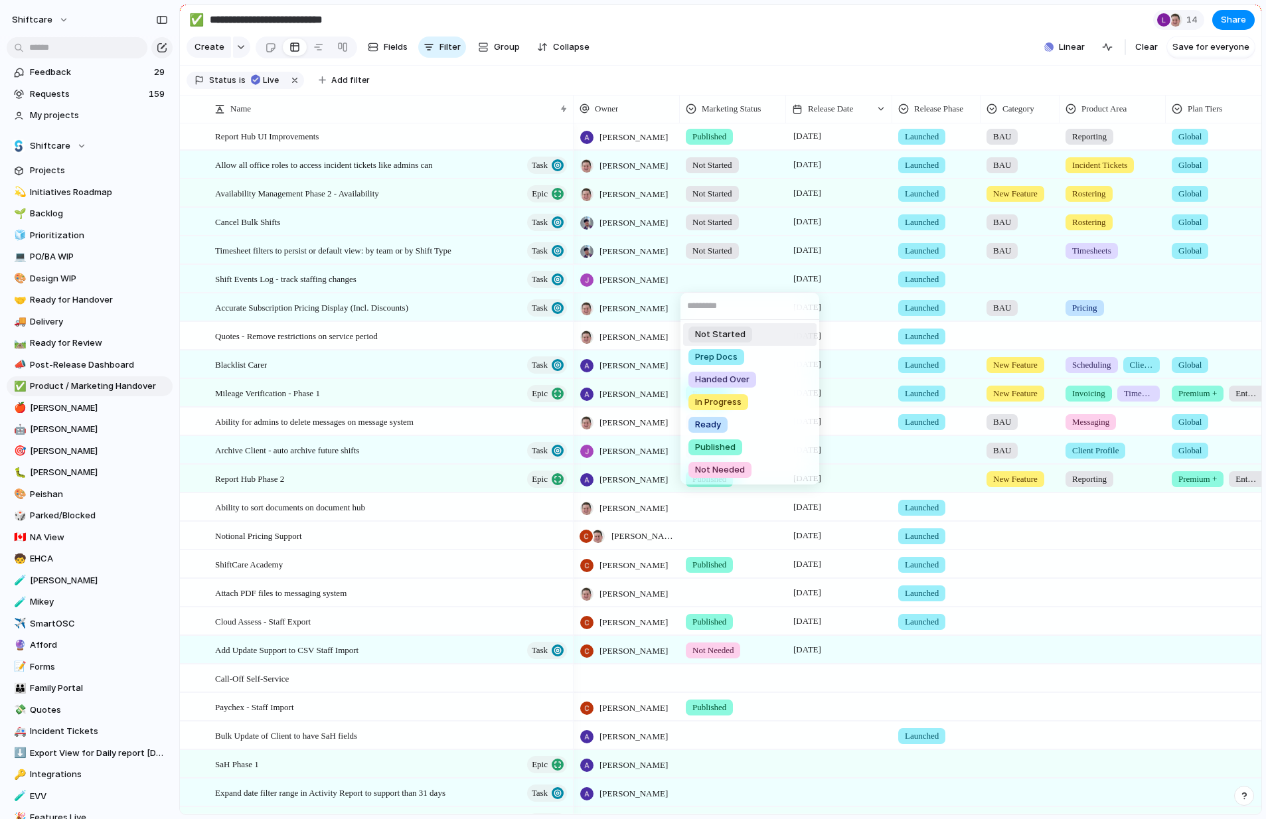
click at [715, 333] on span "Not Started" at bounding box center [720, 334] width 50 height 13
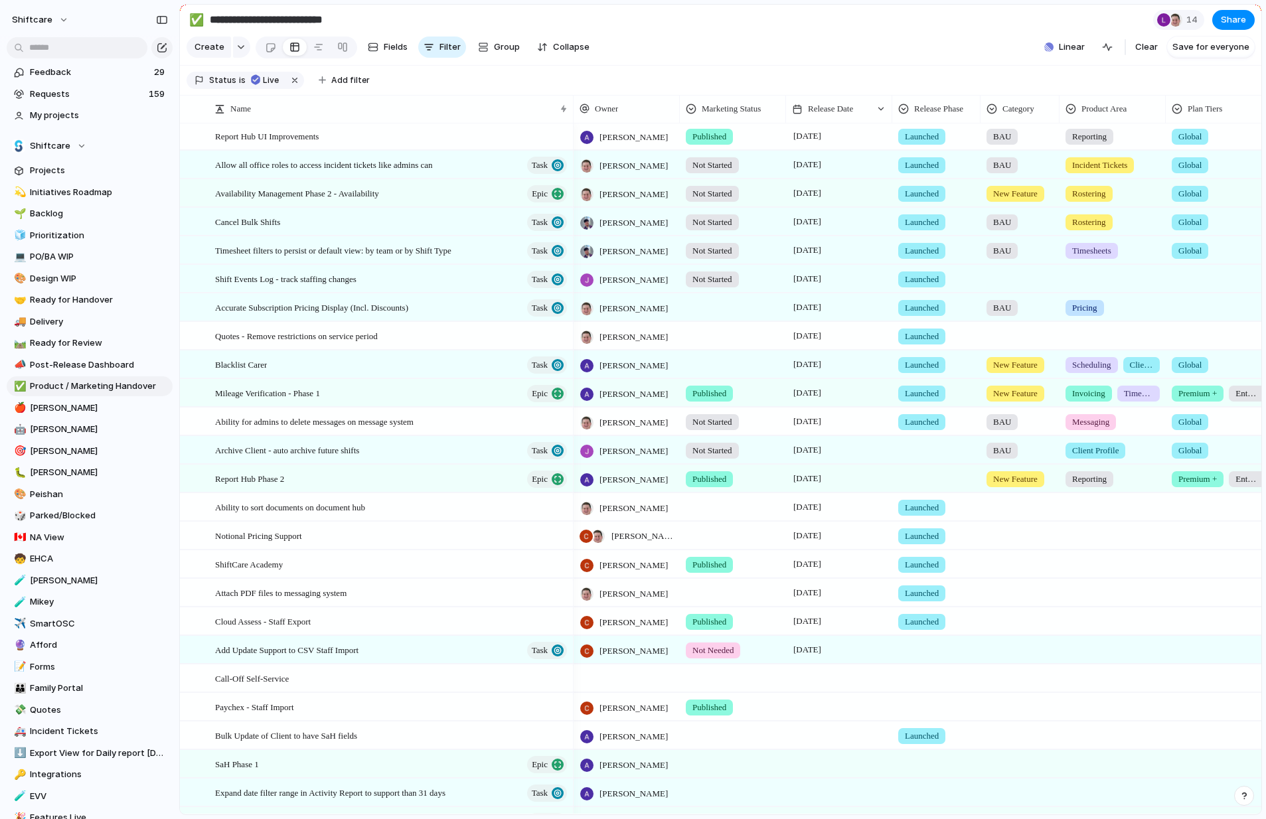
click at [704, 304] on div at bounding box center [732, 305] width 105 height 22
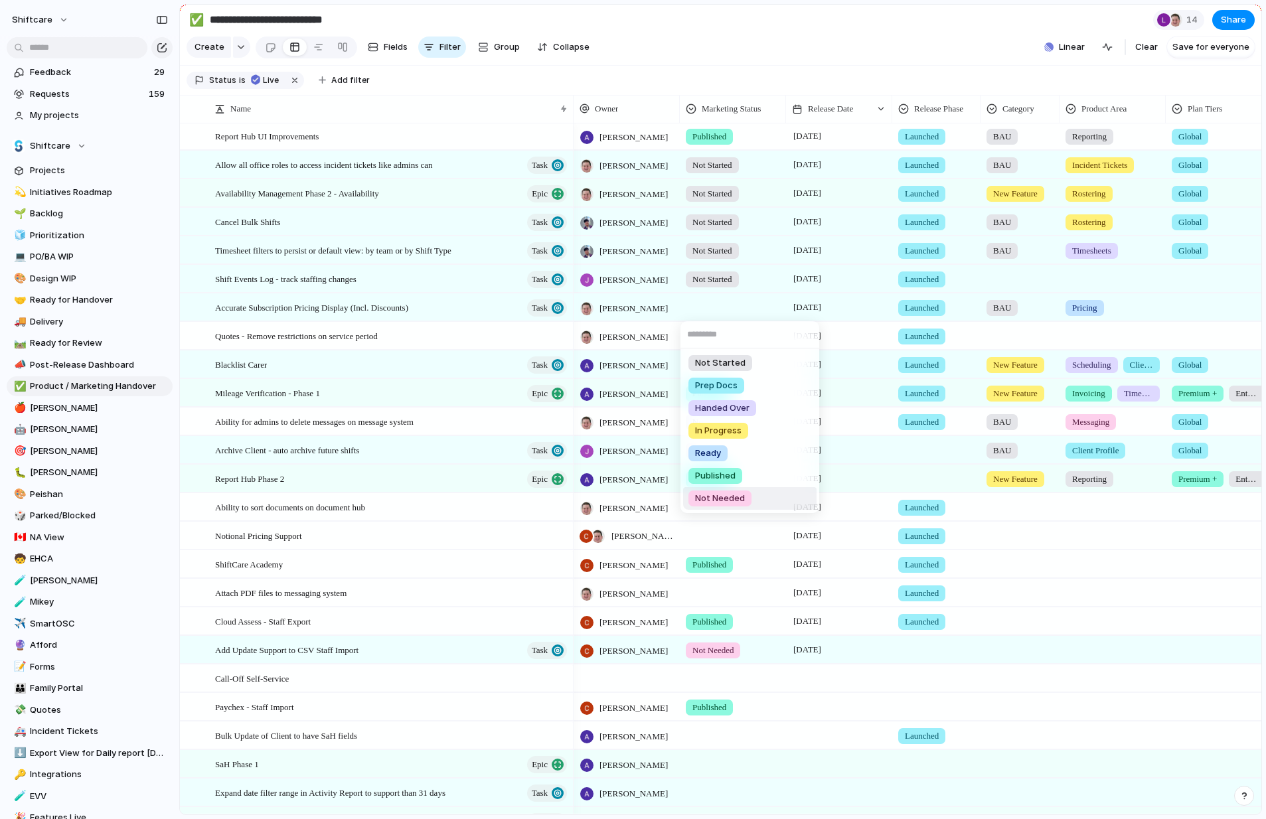
drag, startPoint x: 725, startPoint y: 499, endPoint x: 773, endPoint y: 281, distance: 222.7
click at [725, 499] on span "Not Needed" at bounding box center [720, 498] width 50 height 13
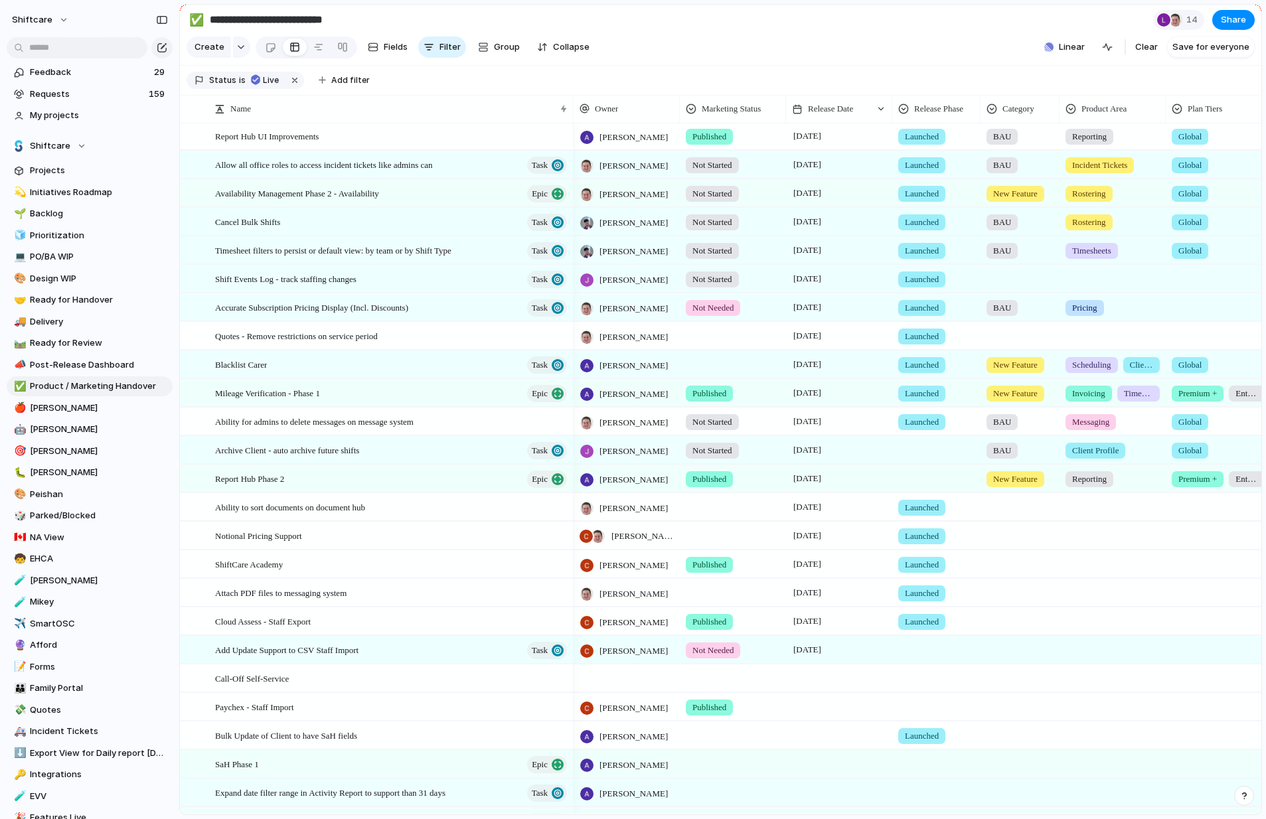
click at [715, 337] on div at bounding box center [732, 334] width 105 height 22
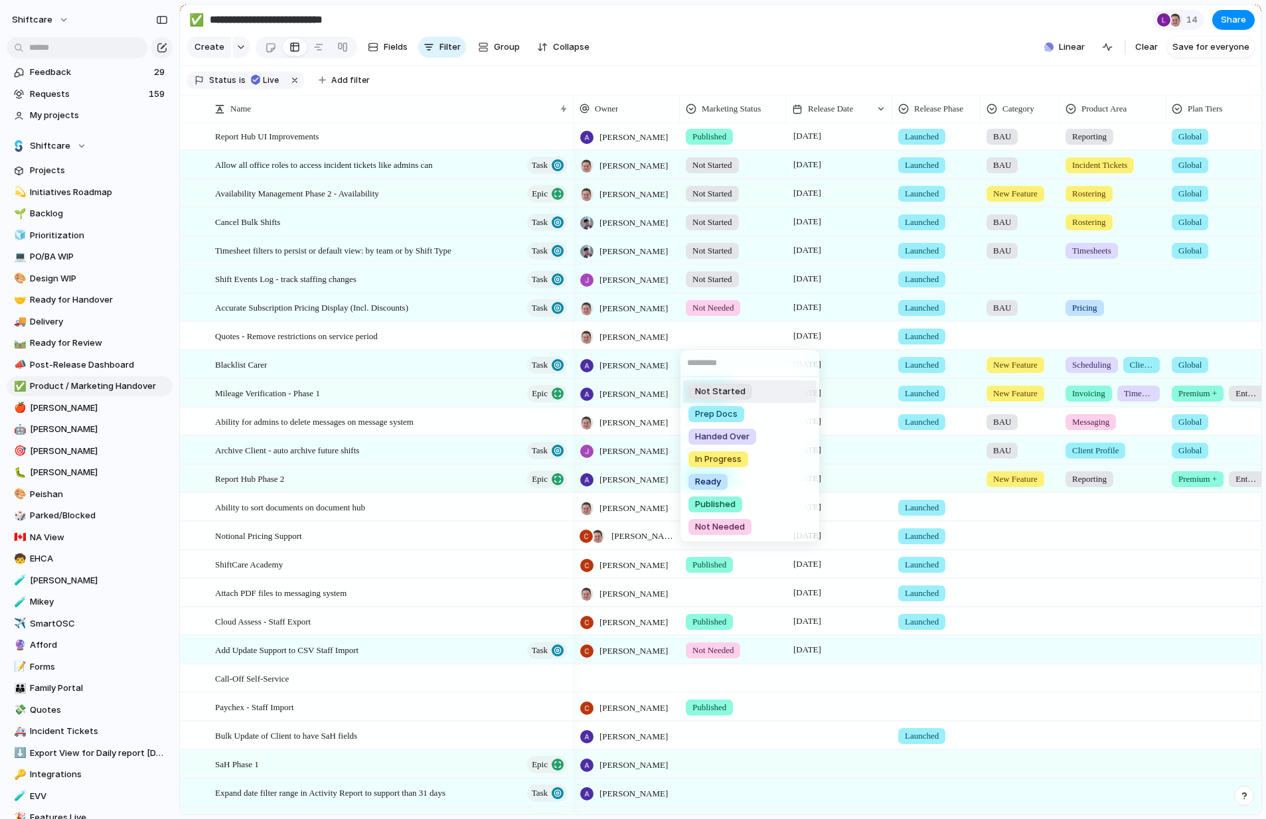
click at [719, 390] on span "Not Started" at bounding box center [720, 391] width 50 height 13
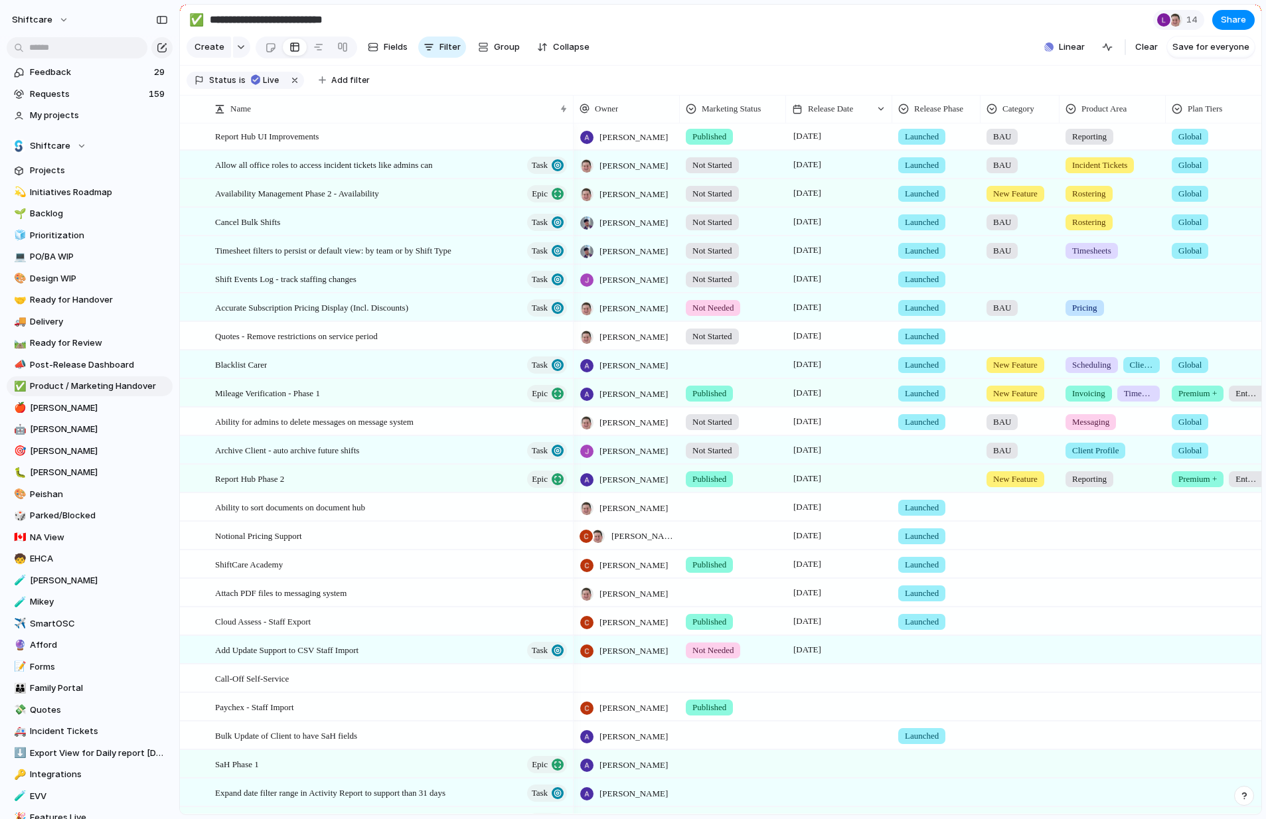
click at [723, 365] on div at bounding box center [732, 362] width 105 height 22
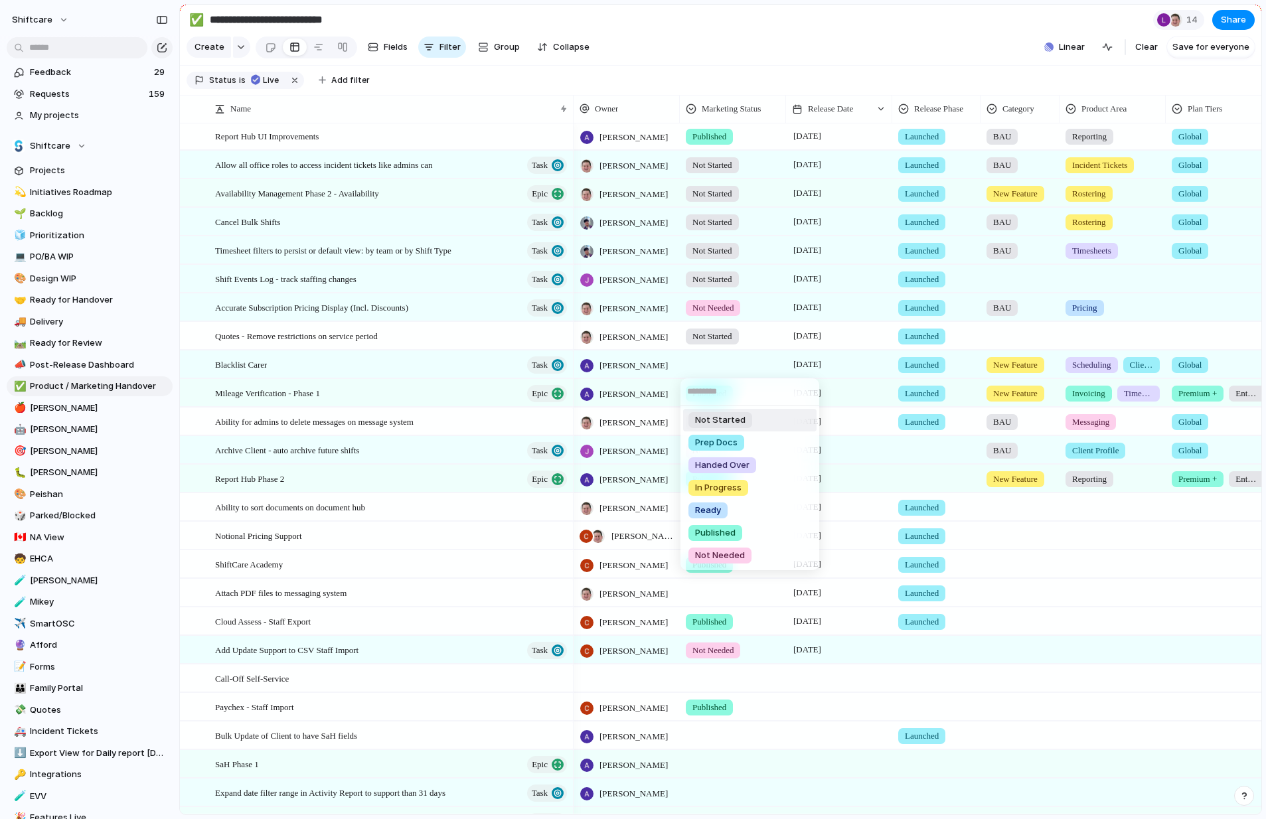
click at [733, 422] on span "Not Started" at bounding box center [720, 419] width 50 height 13
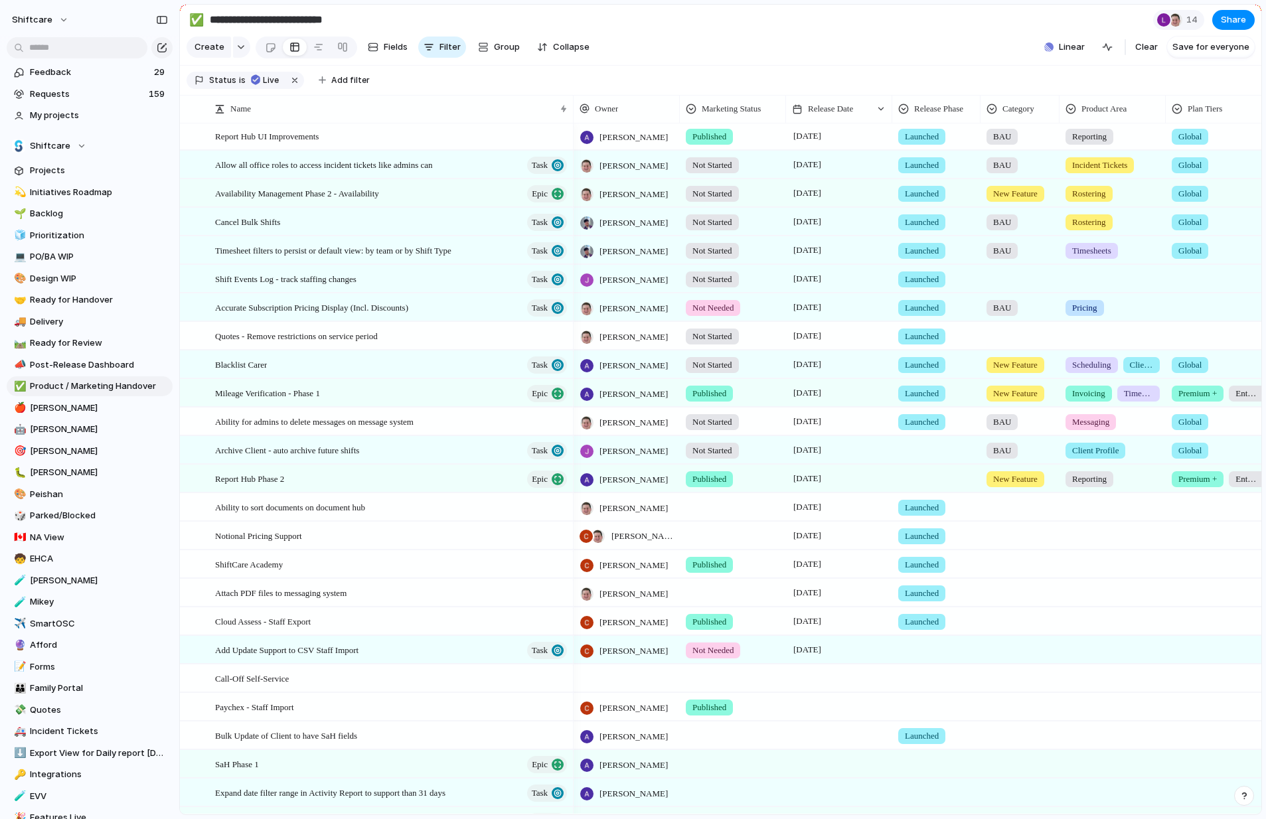
click at [731, 594] on div at bounding box center [732, 590] width 105 height 22
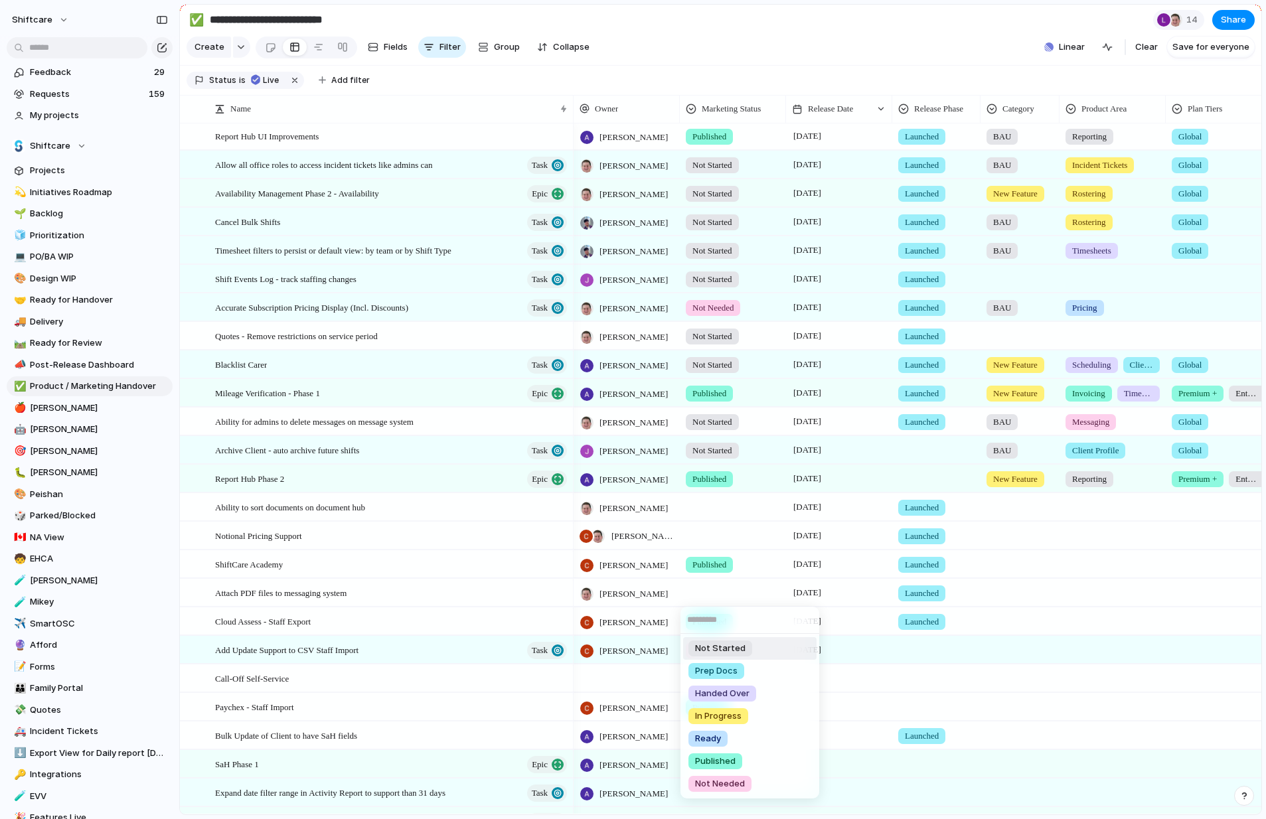
click at [731, 646] on span "Not Started" at bounding box center [720, 648] width 50 height 13
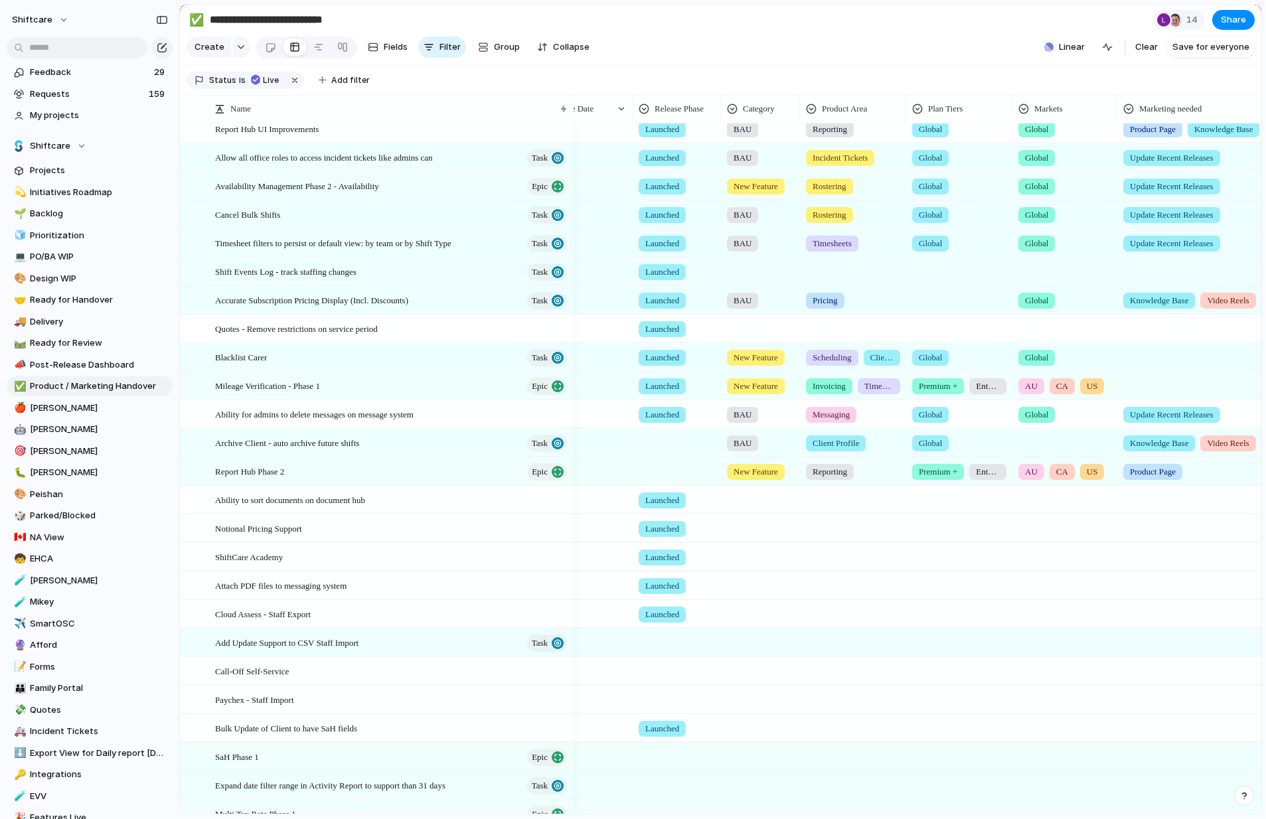
scroll to position [0, 275]
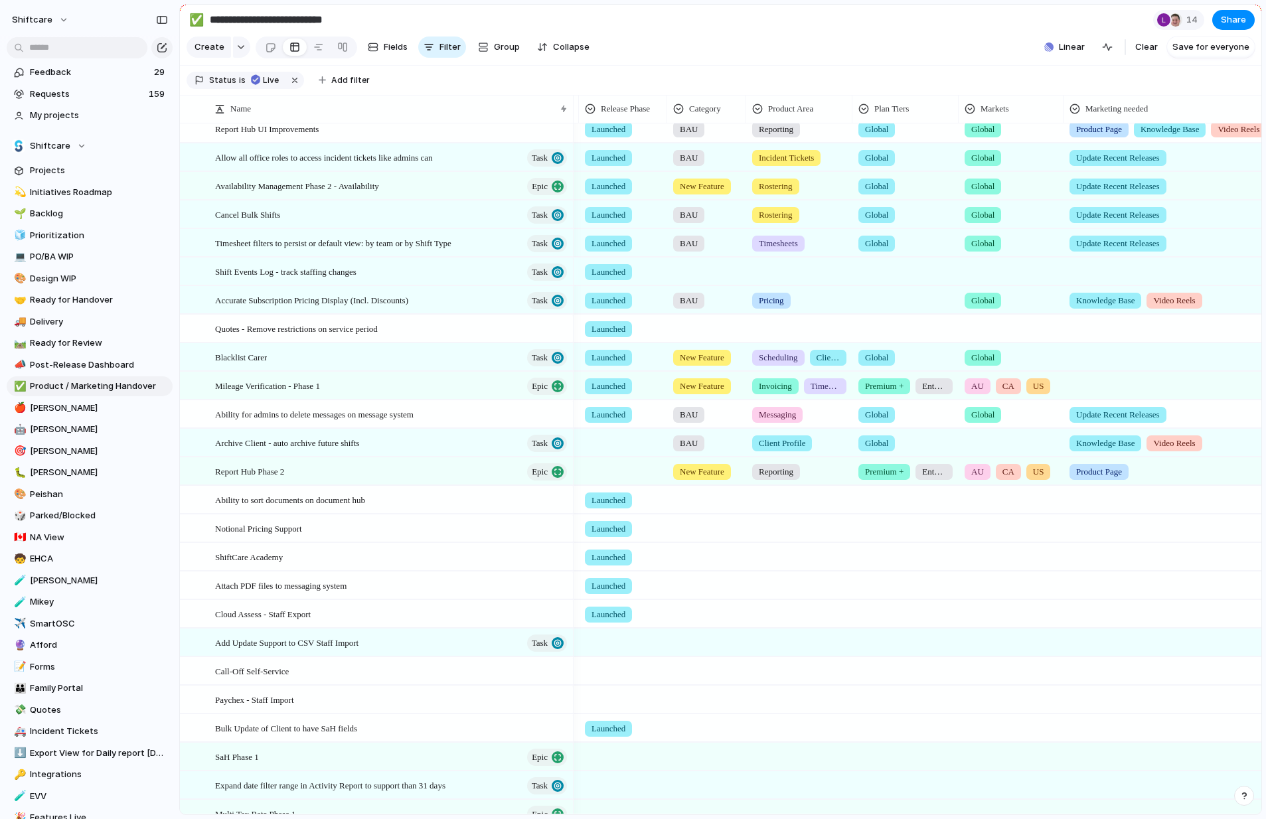
click at [867, 267] on div at bounding box center [905, 269] width 105 height 22
click at [891, 268] on div "Global Professional + Premium + Enterprise Only Add On" at bounding box center [633, 409] width 1266 height 819
click at [891, 269] on div at bounding box center [905, 269] width 105 height 22
click at [868, 349] on div at bounding box center [866, 349] width 23 height 23
click at [868, 374] on div at bounding box center [866, 372] width 23 height 23
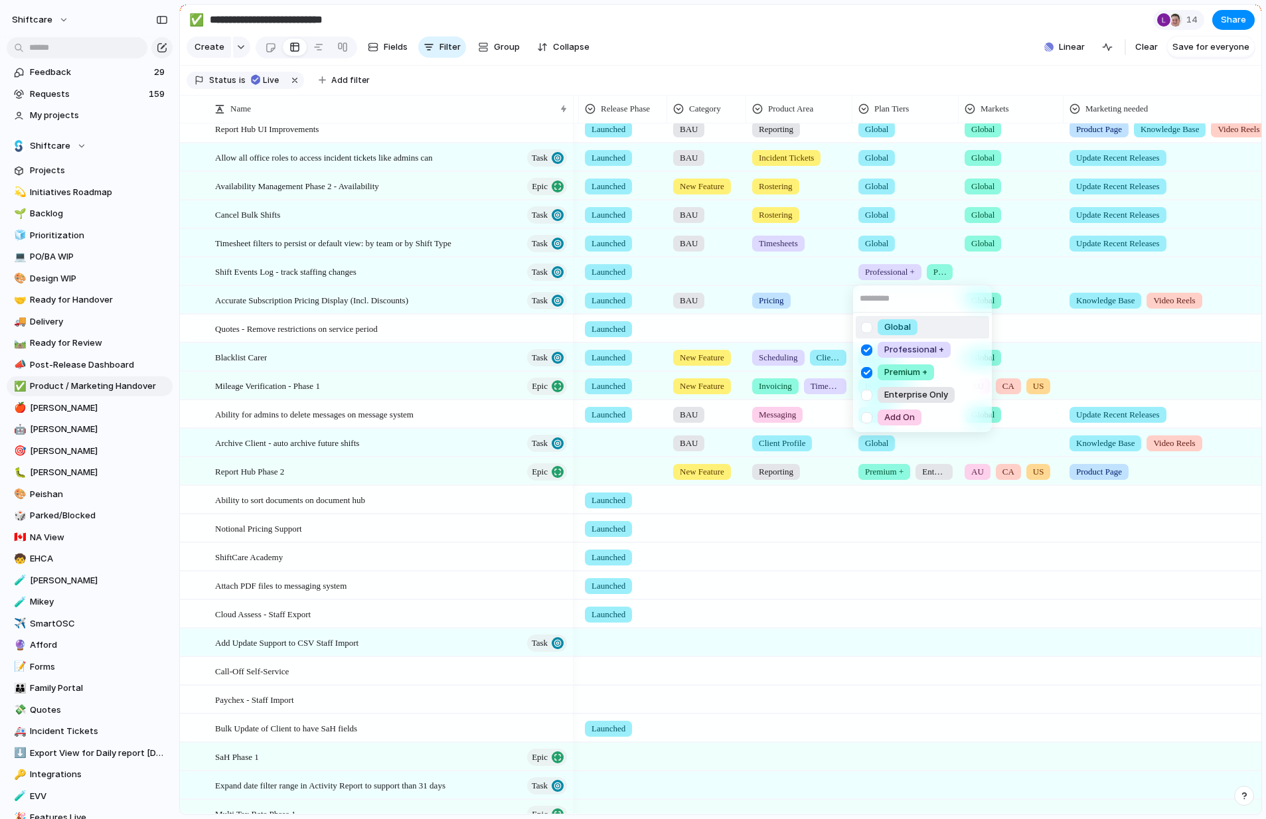
click at [967, 267] on div "Global Professional + Premium + Enterprise Only Add On" at bounding box center [633, 409] width 1266 height 819
click at [967, 267] on div at bounding box center [1011, 269] width 104 height 22
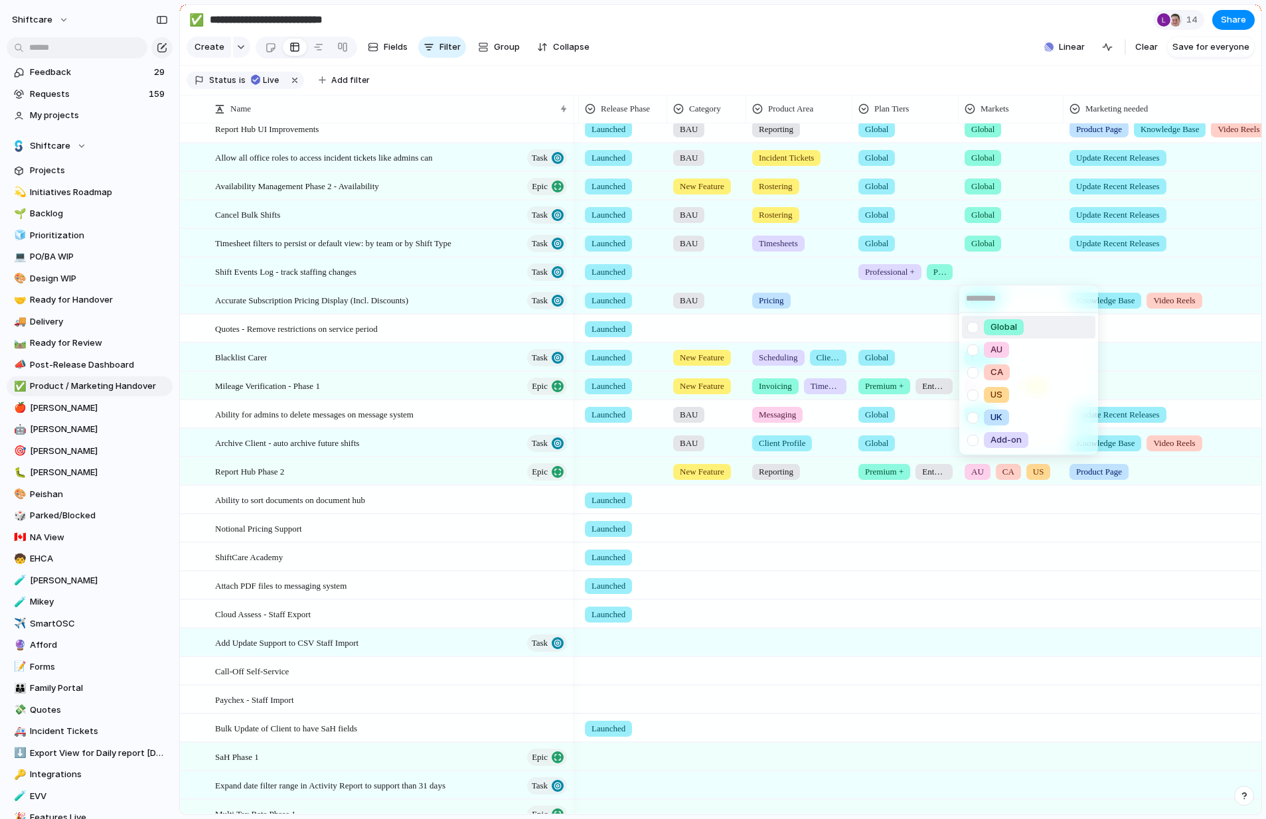
click at [967, 327] on div at bounding box center [972, 327] width 23 height 23
click at [967, 265] on div "Global AU [GEOGRAPHIC_DATA] [GEOGRAPHIC_DATA] [GEOGRAPHIC_DATA] Add-on" at bounding box center [633, 409] width 1266 height 819
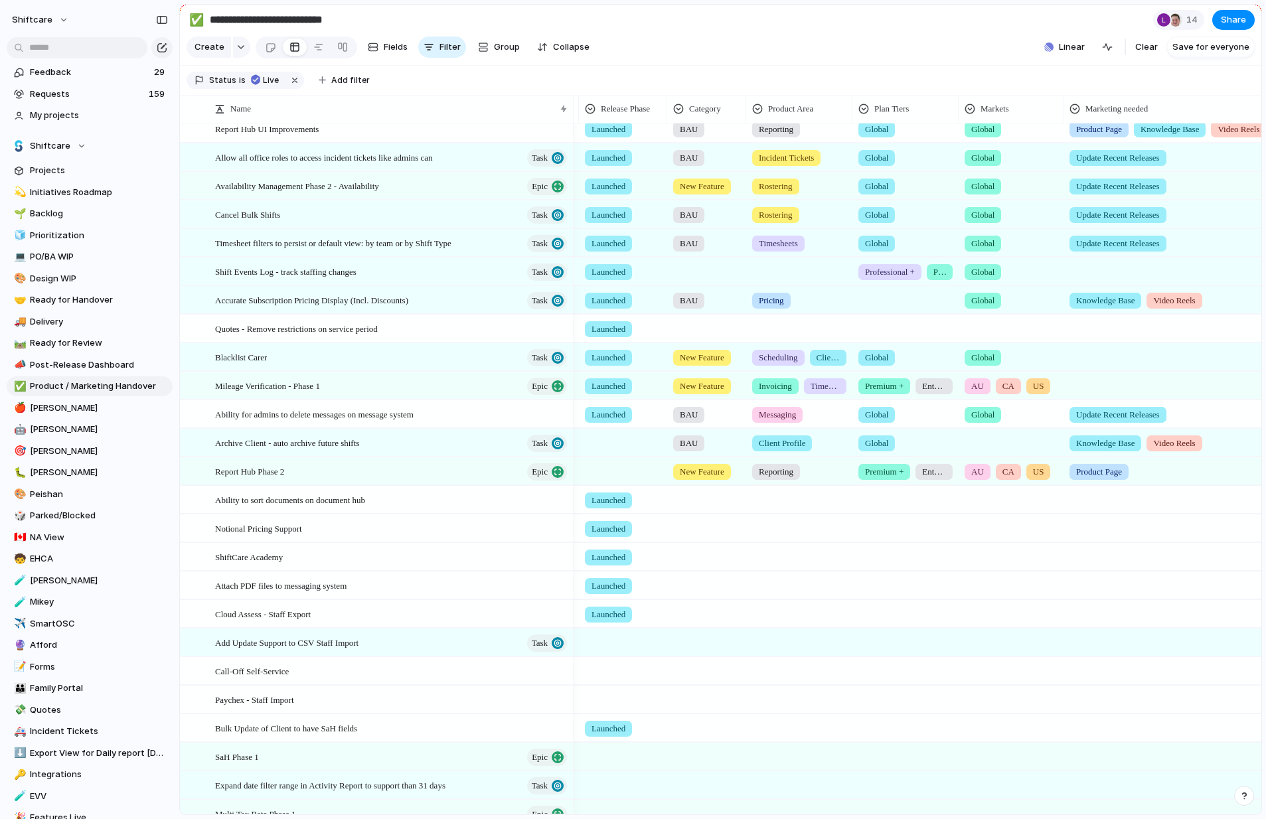
click at [967, 268] on div at bounding box center [1212, 269] width 297 height 22
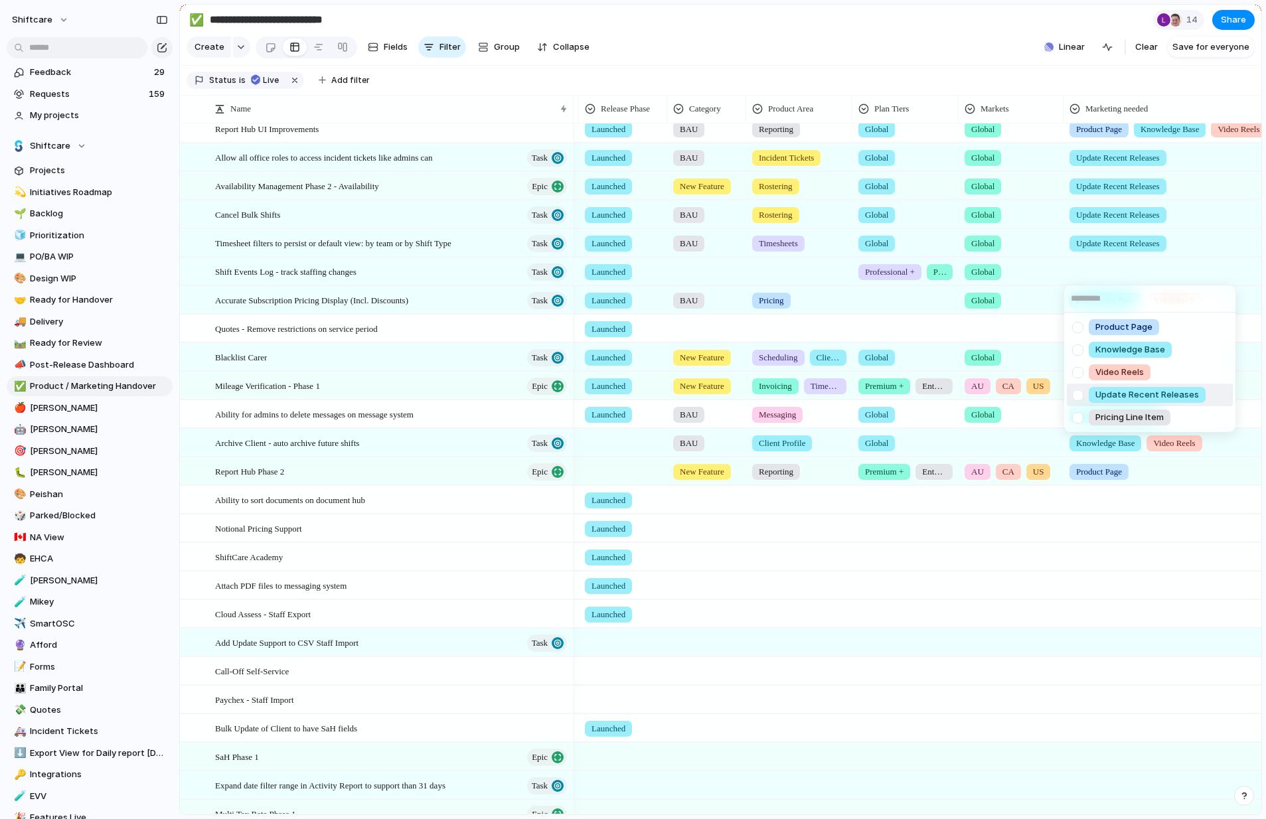
click at [967, 396] on div at bounding box center [1077, 395] width 23 height 23
